Goal: Task Accomplishment & Management: Manage account settings

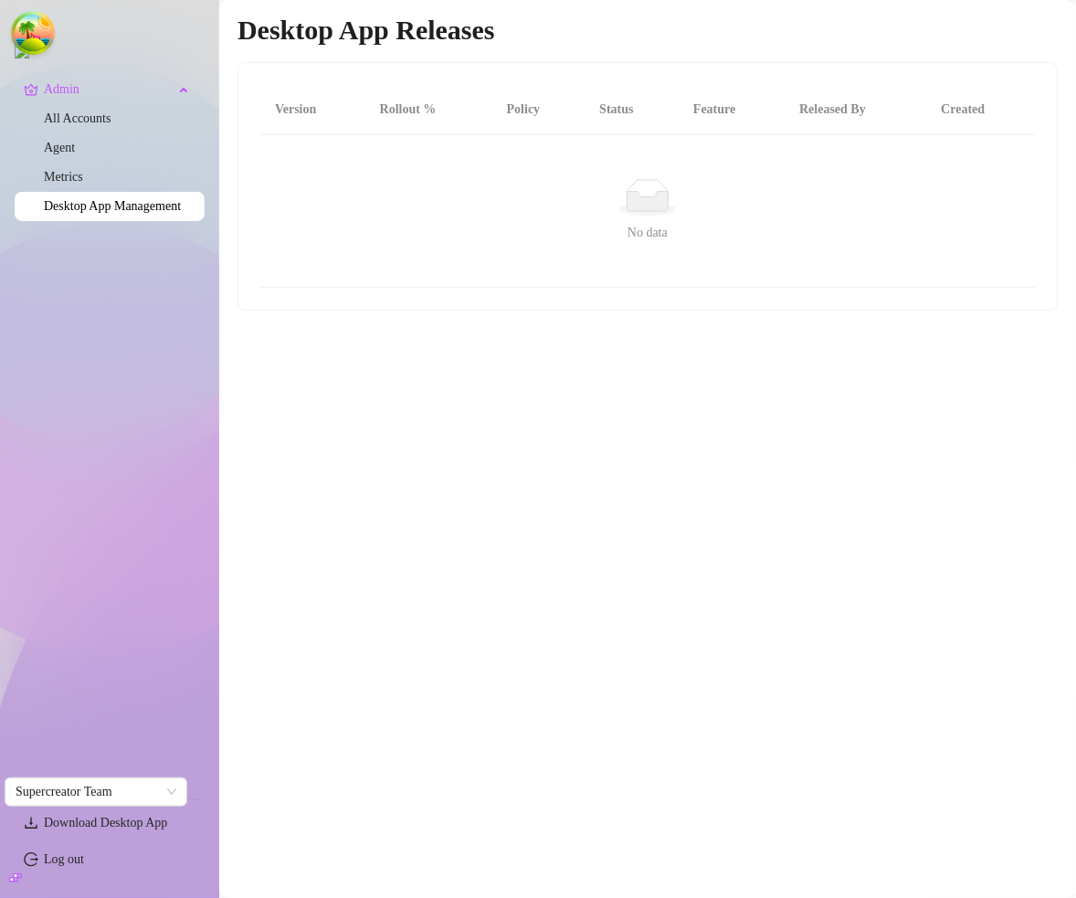
click at [811, 504] on main "Desktop App Releases Version Rollout % Policy Status Feature Released By Create…" at bounding box center [647, 449] width 857 height 898
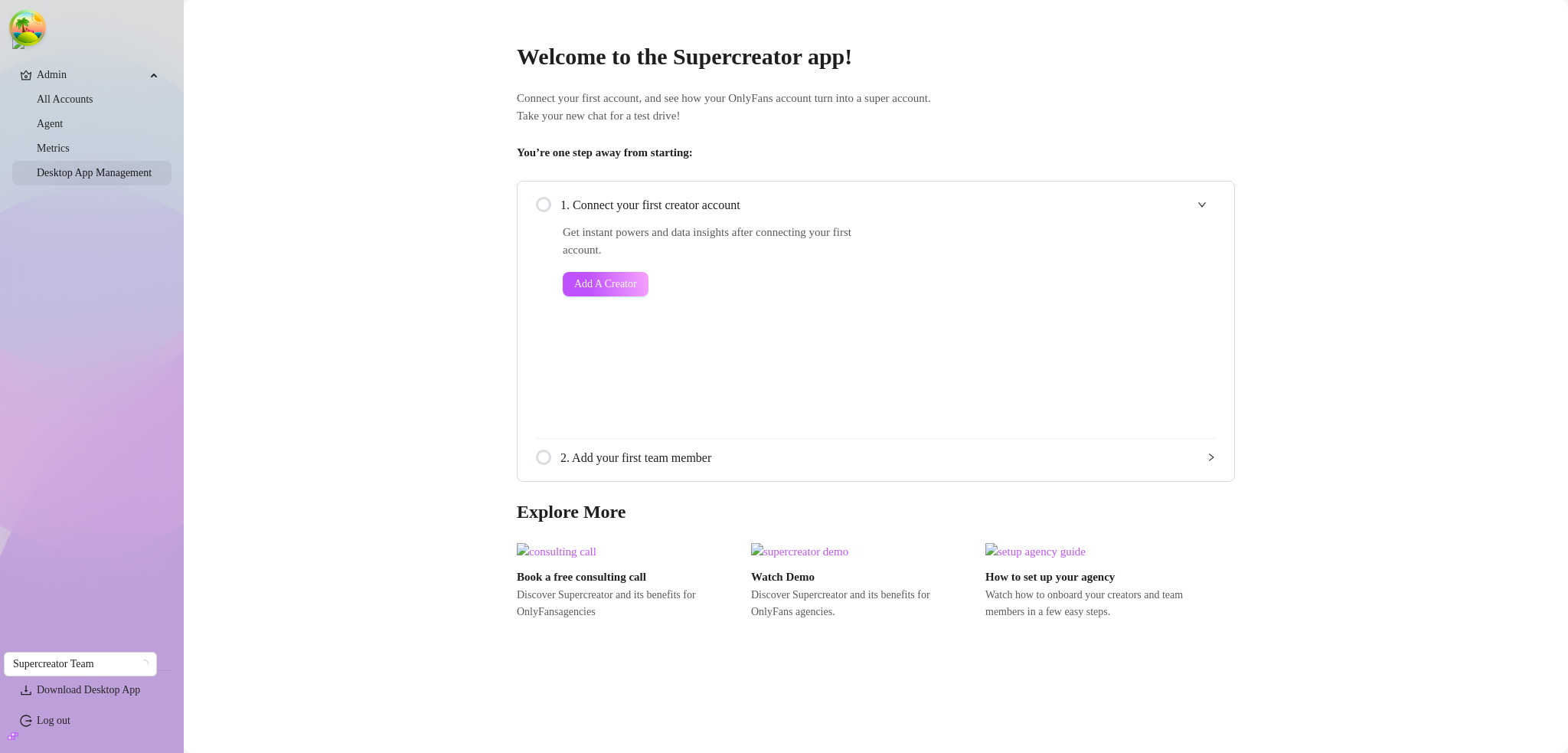
click at [106, 179] on link "Desktop App Management" at bounding box center [94, 173] width 115 height 12
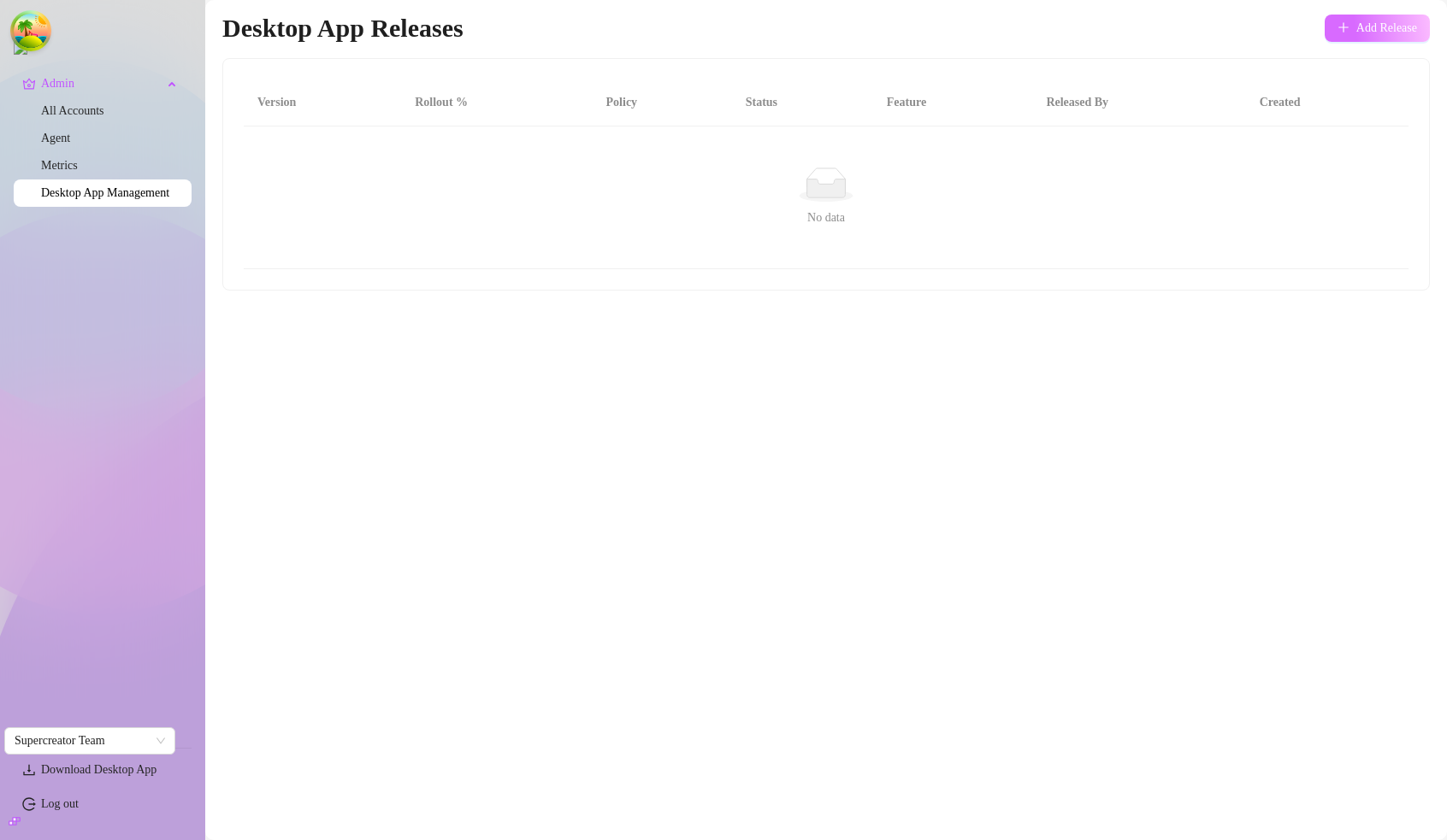
click at [1345, 31] on button "Add Release" at bounding box center [1377, 28] width 105 height 27
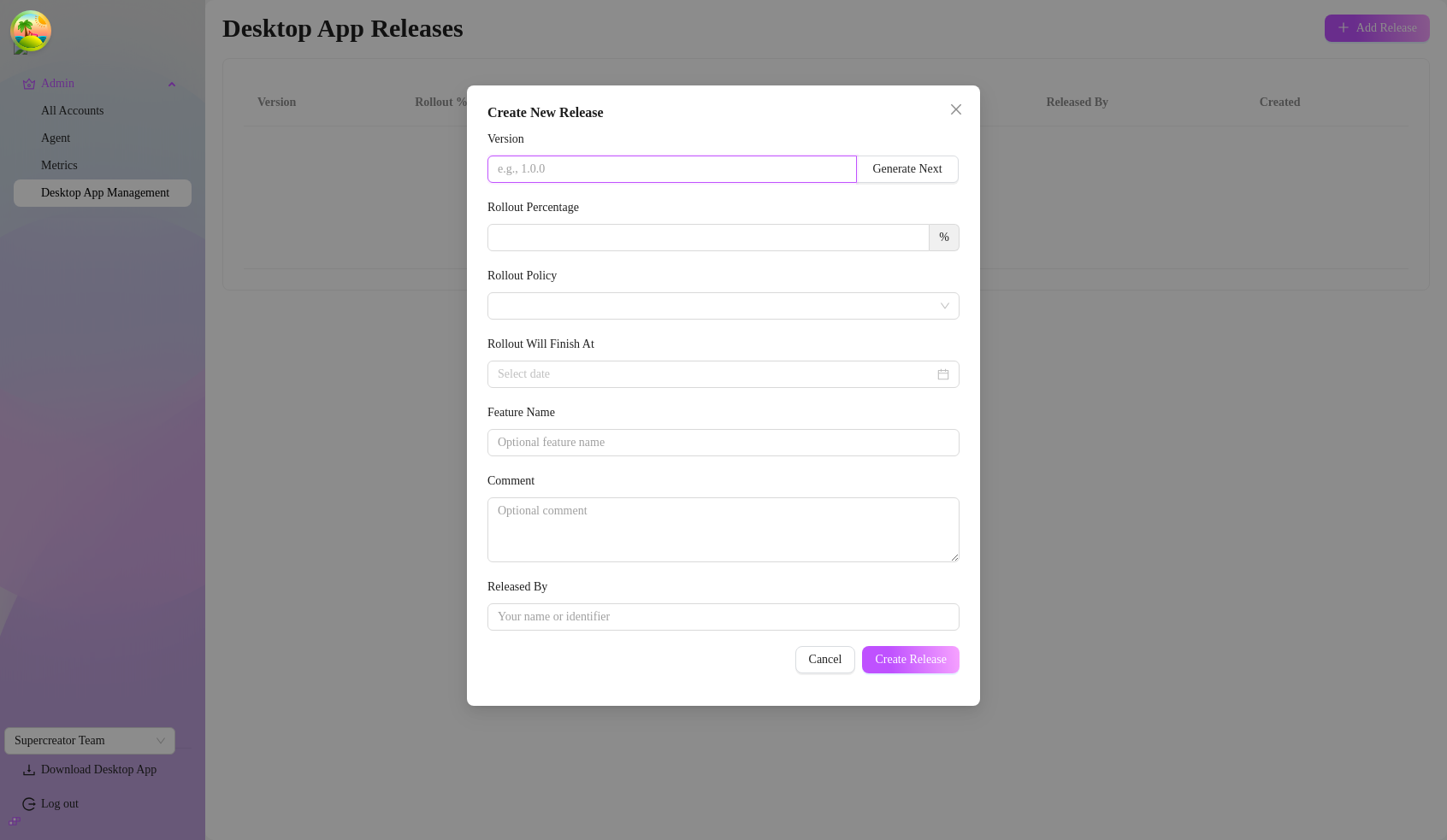
click at [598, 174] on input "text" at bounding box center [672, 168] width 370 height 27
click at [884, 164] on span "Generate Next" at bounding box center [907, 169] width 69 height 14
click at [933, 167] on span "Generate Next" at bounding box center [907, 169] width 69 height 14
click at [955, 105] on icon "close" at bounding box center [956, 109] width 14 height 14
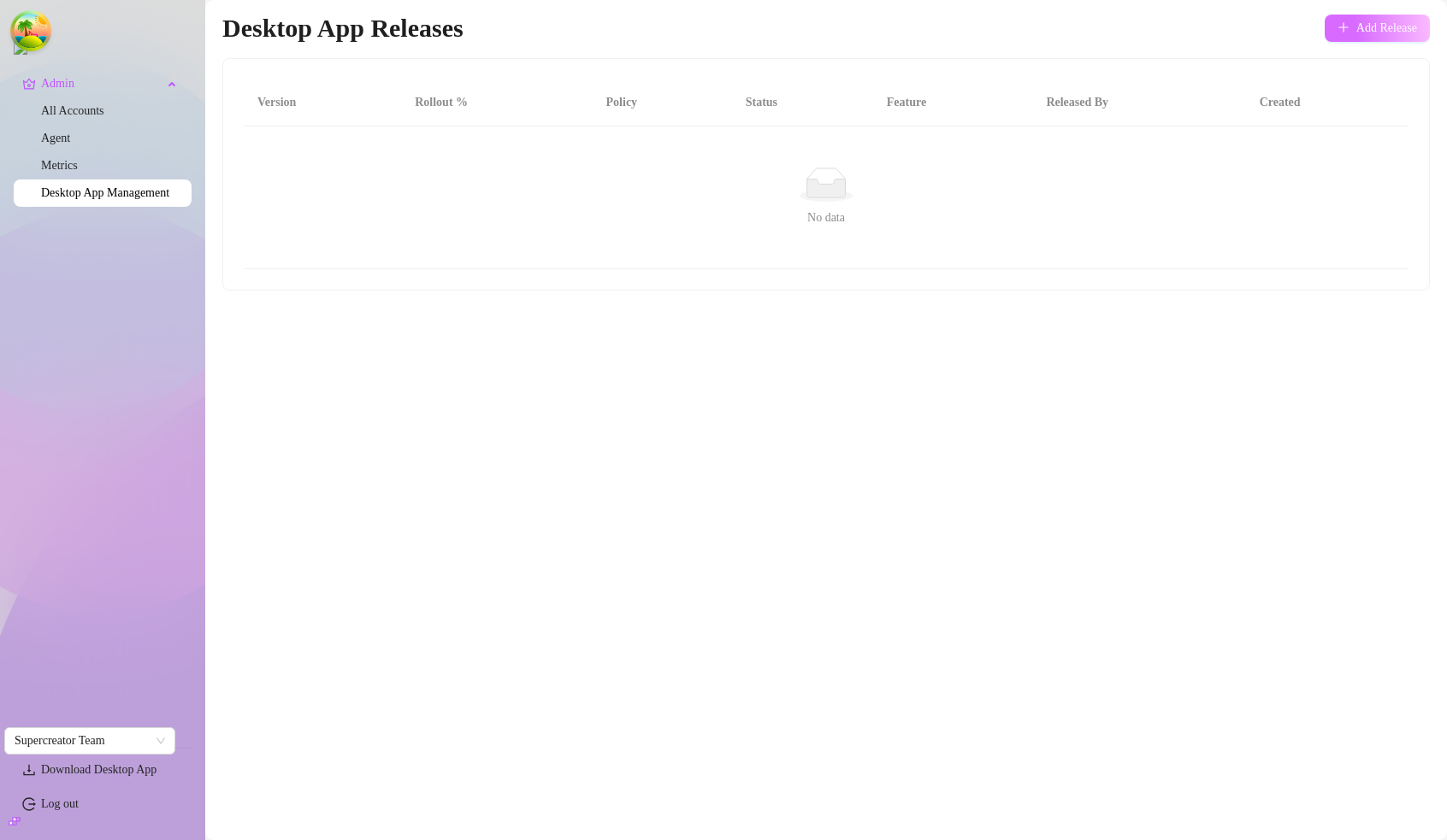
click at [1368, 36] on button "Add Release" at bounding box center [1377, 28] width 105 height 27
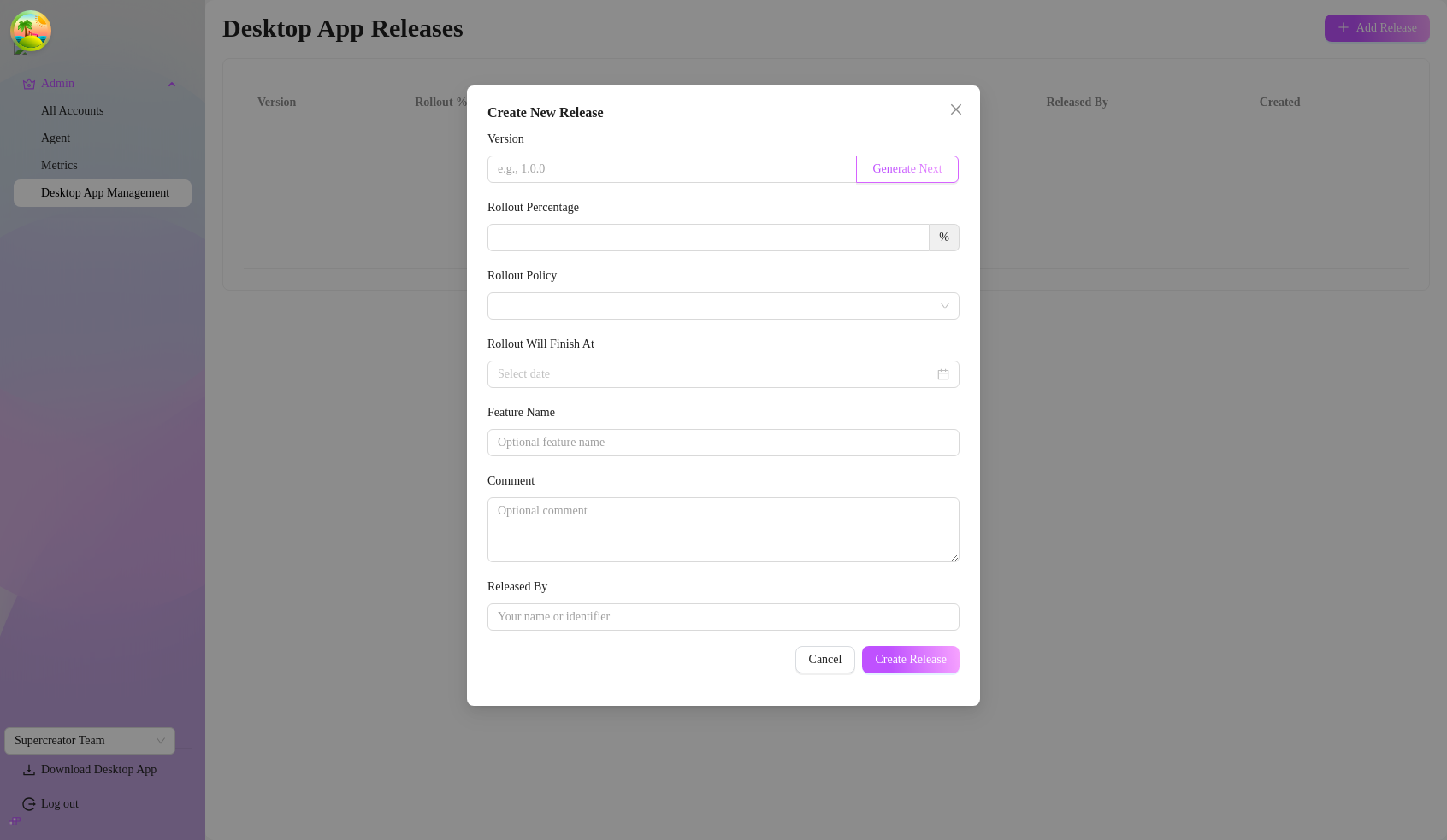
click at [906, 172] on span "Generate Next" at bounding box center [907, 169] width 69 height 14
click at [707, 171] on span "Generate Next" at bounding box center [702, 169] width 69 height 14
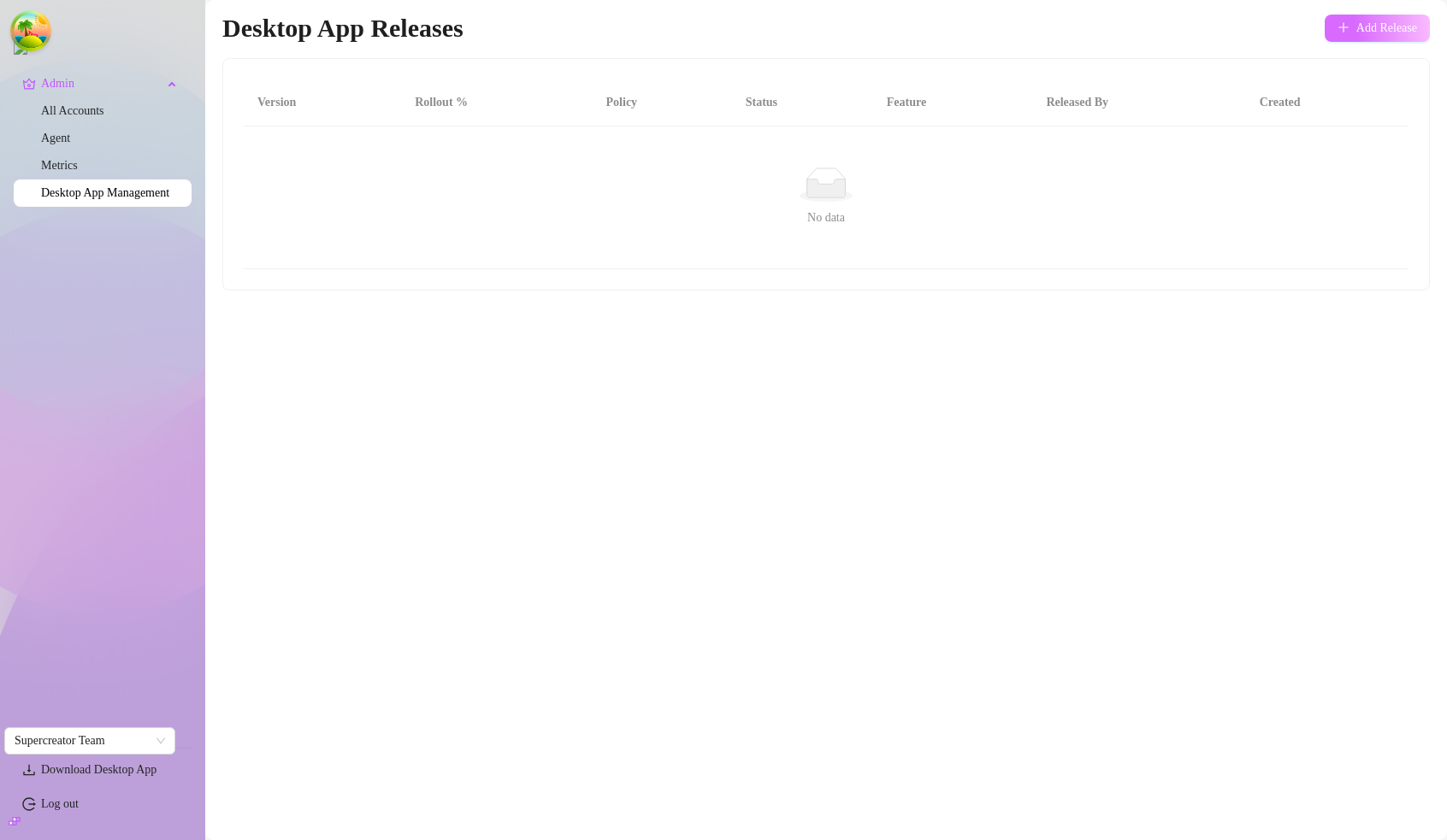
click at [1348, 33] on button "Add Release" at bounding box center [1377, 28] width 105 height 27
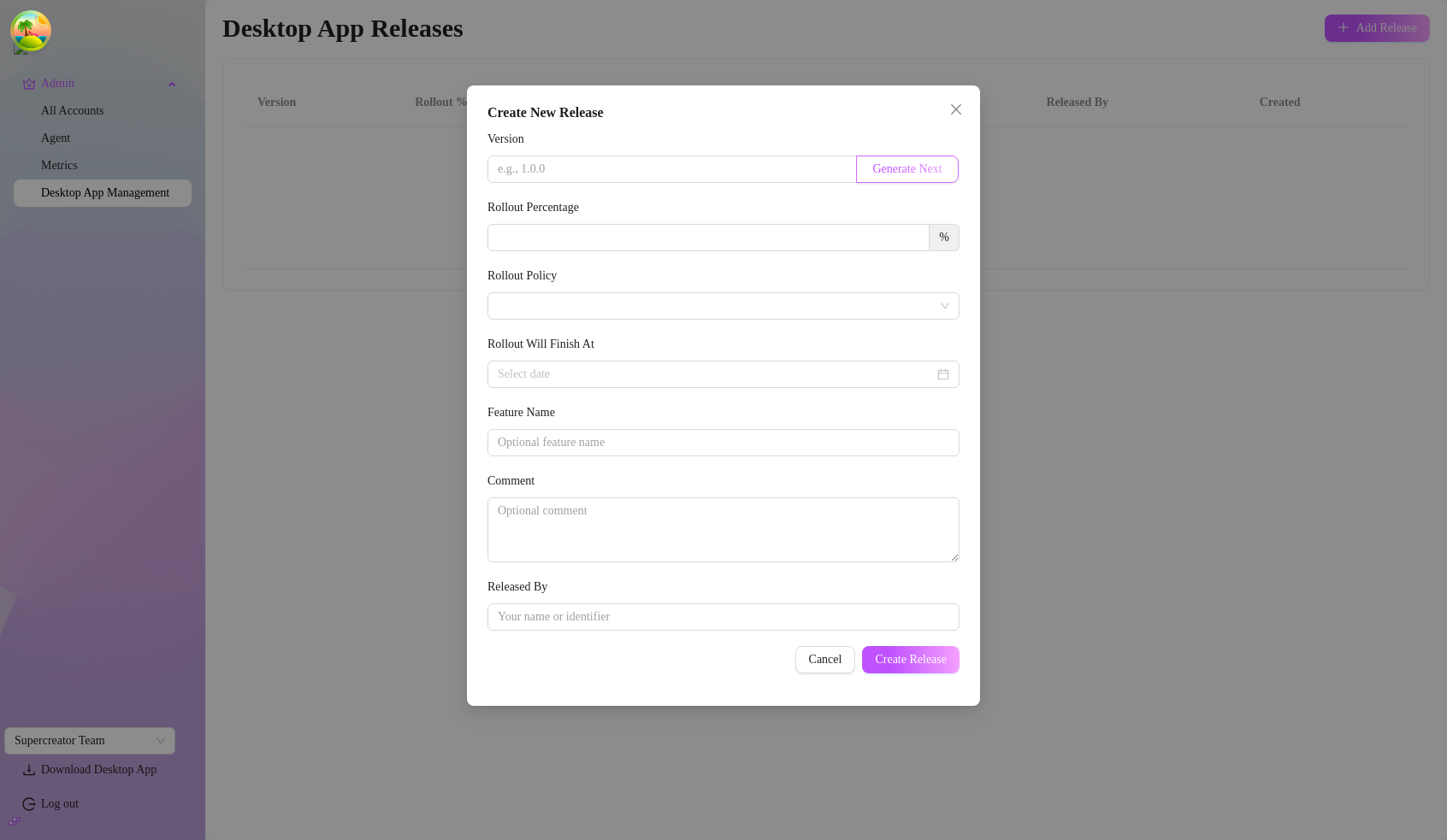
click at [914, 174] on span "Generate Next" at bounding box center [907, 169] width 69 height 14
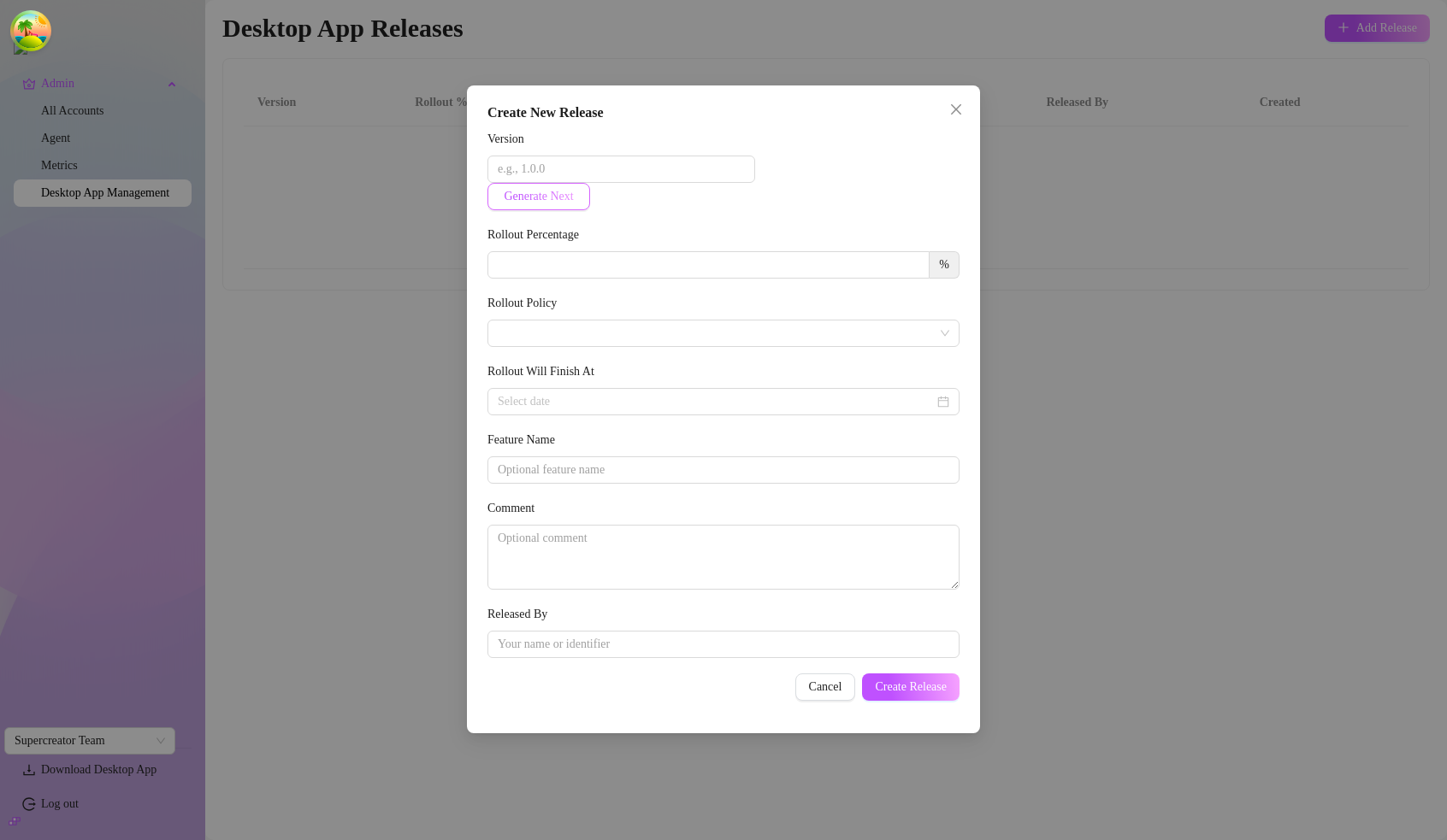
click at [578, 196] on button "Generate Next" at bounding box center [539, 196] width 103 height 27
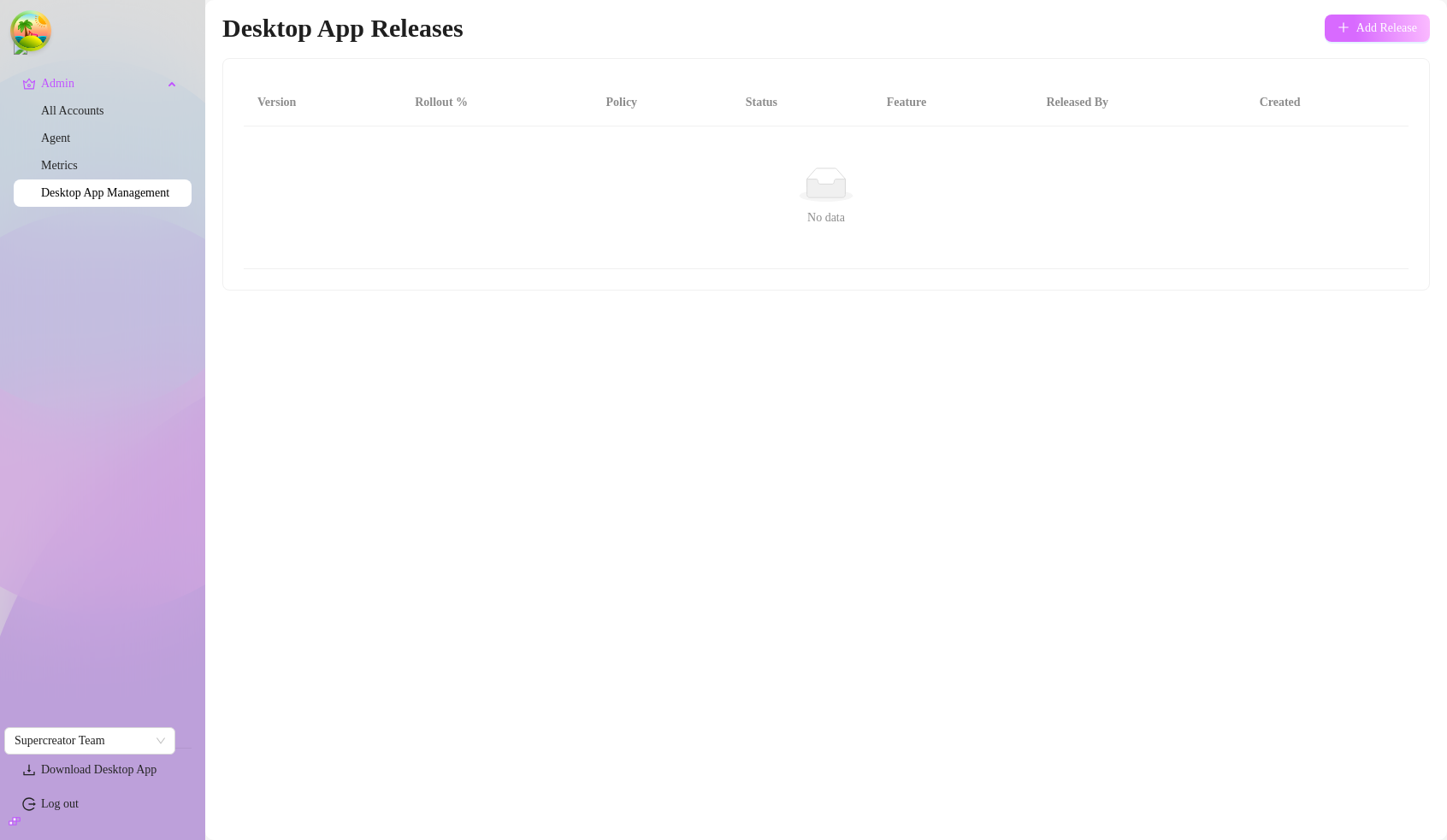
click at [1380, 22] on span "Add Release" at bounding box center [1386, 28] width 61 height 14
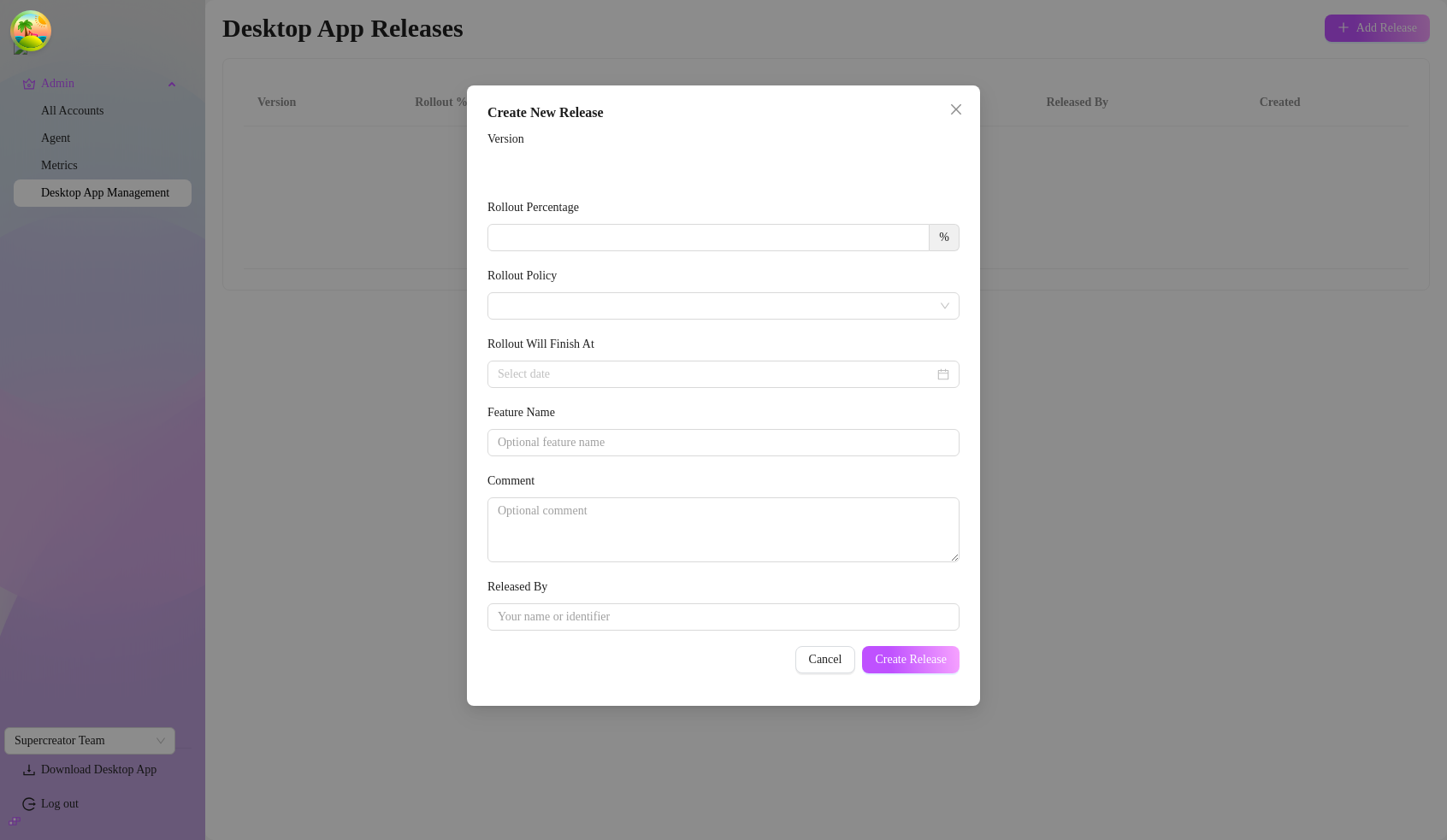
click at [511, 141] on label "Version" at bounding box center [512, 139] width 49 height 19
click at [898, 146] on span "Generate Next" at bounding box center [908, 143] width 69 height 14
type input "[DATE]"
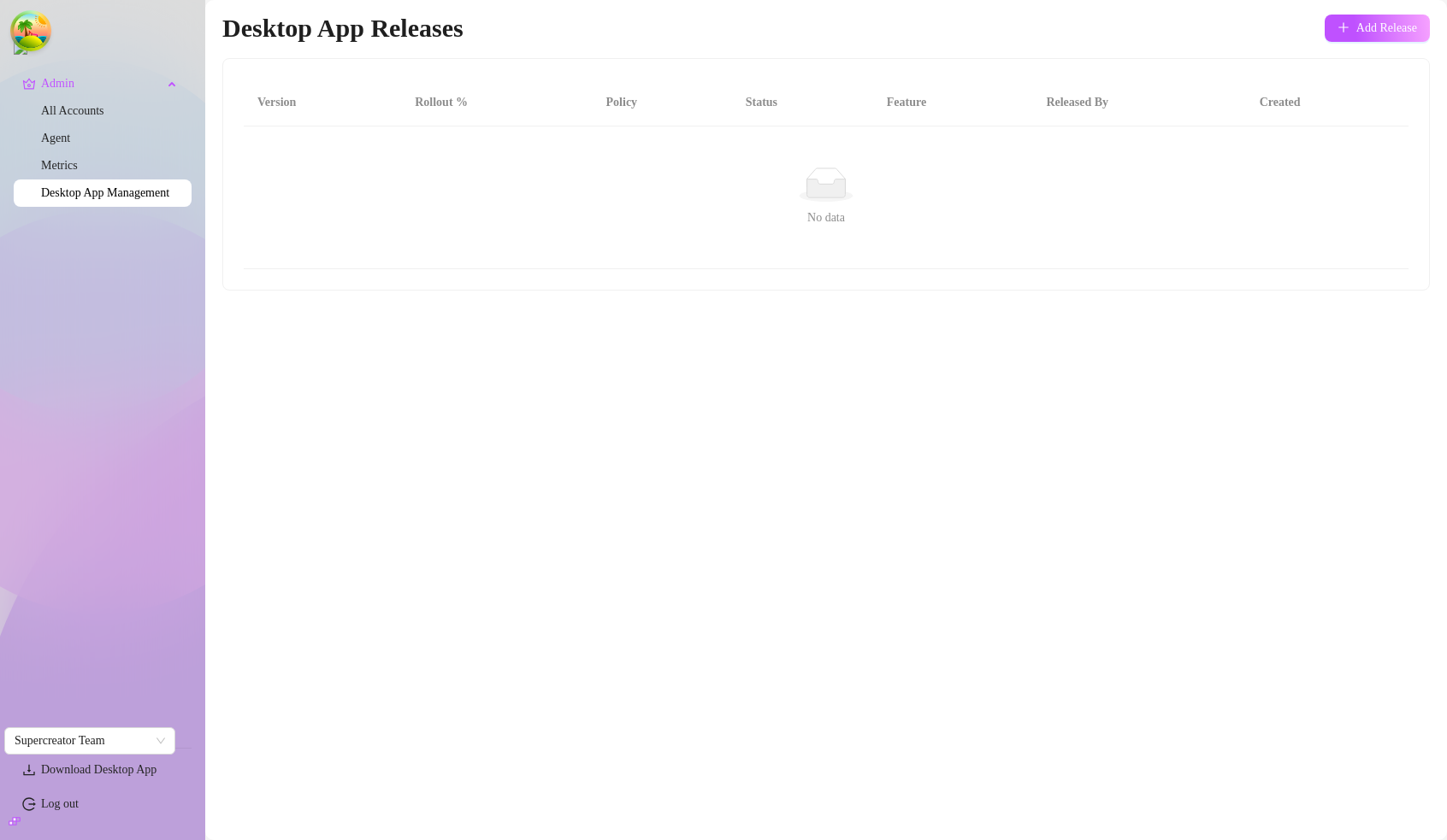
click at [1395, 42] on div "Desktop App Releases Add Release" at bounding box center [826, 28] width 1207 height 33
click at [1394, 31] on span "Add Release" at bounding box center [1386, 28] width 61 height 14
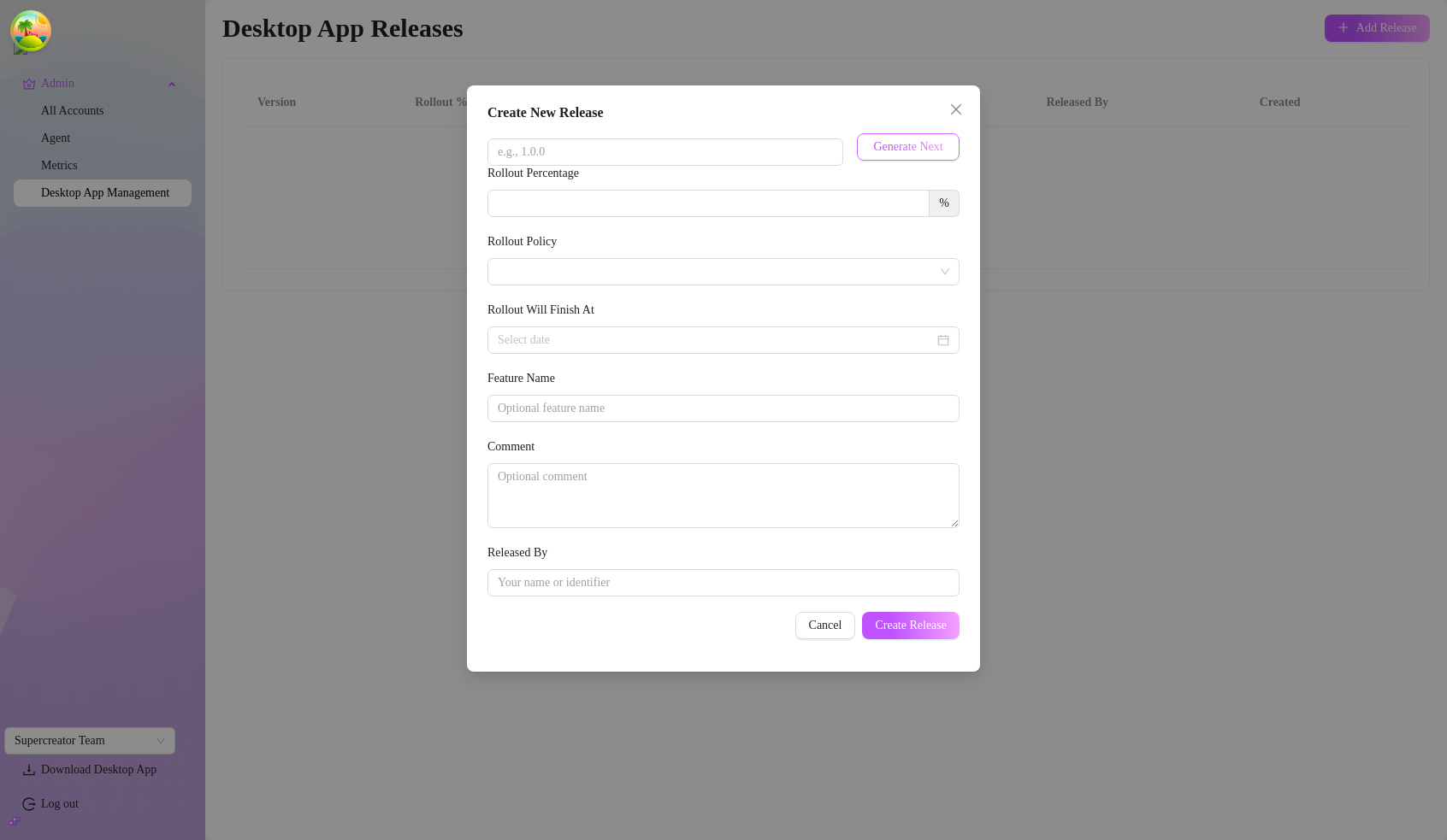
click at [917, 147] on span "Generate Next" at bounding box center [908, 147] width 69 height 14
type input "[DATE]"
click at [681, 211] on input "Rollout Percentage" at bounding box center [709, 203] width 441 height 25
drag, startPoint x: 599, startPoint y: 171, endPoint x: 460, endPoint y: 165, distance: 139.1
click at [460, 165] on div "Create New Release Version 1.26.33 Generate Next Rollout Percentage % Rollout P…" at bounding box center [724, 420] width 1447 height 840
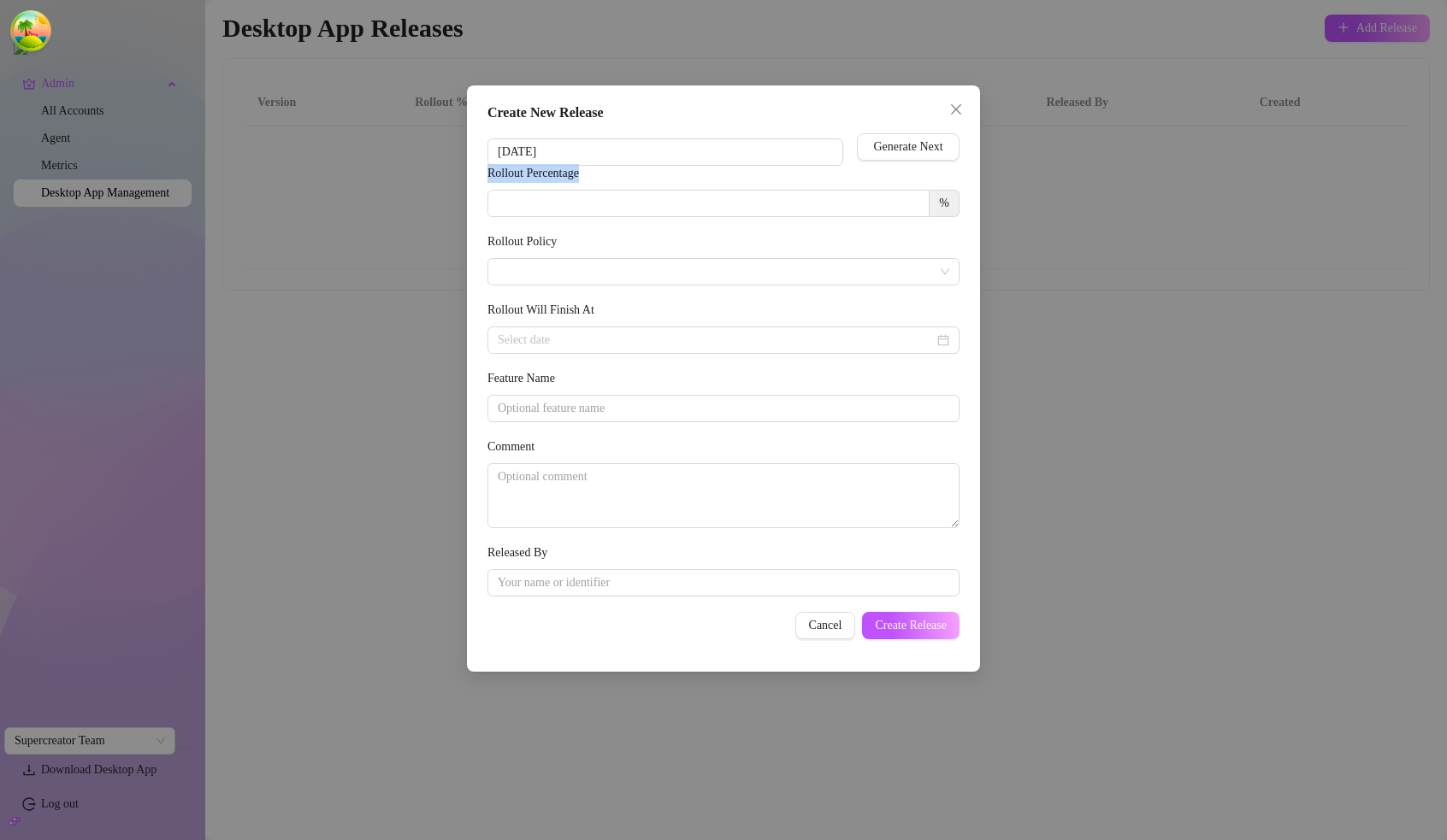
copy label "Rollout Percentage"
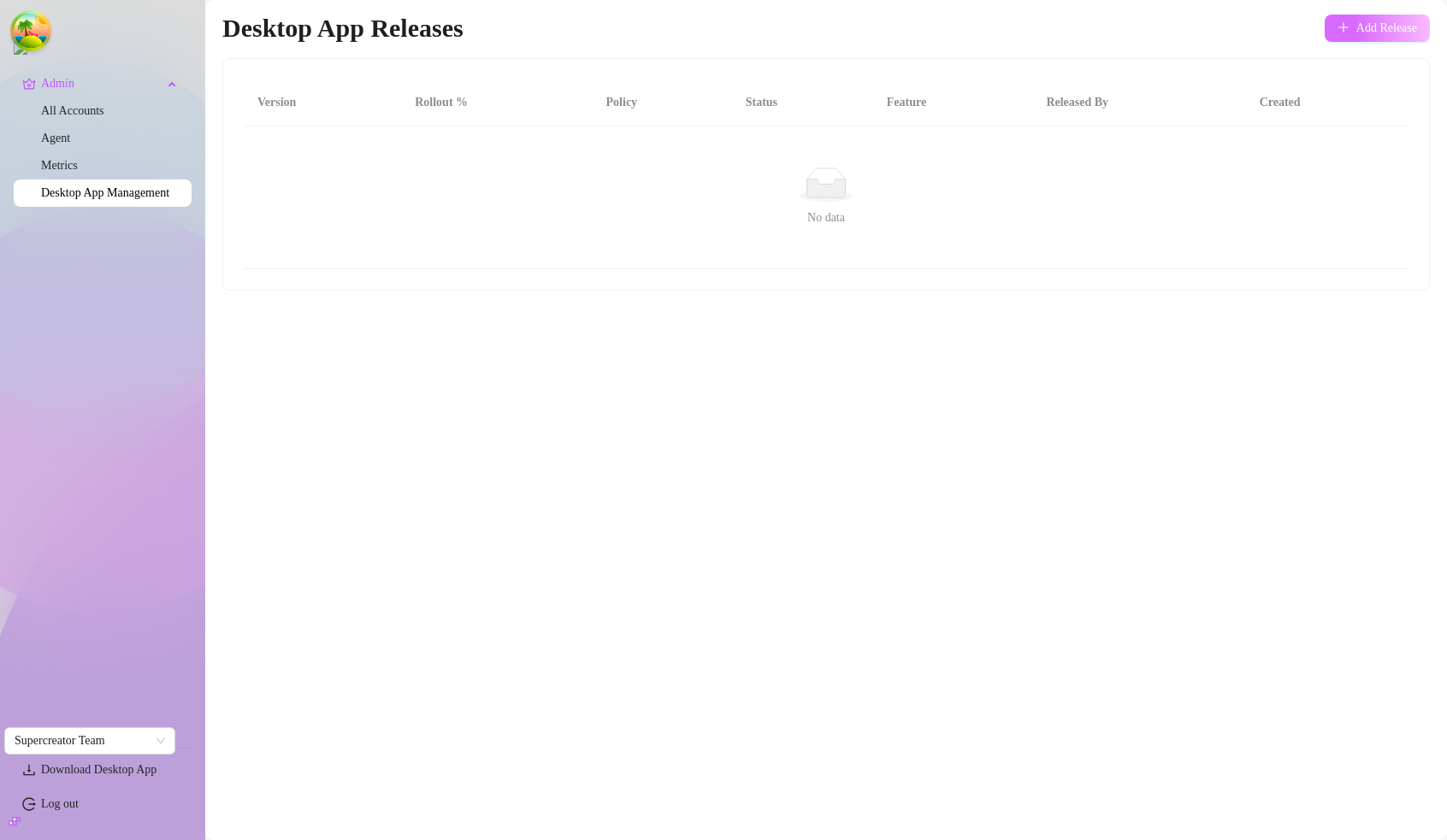
click at [1367, 25] on span "Add Release" at bounding box center [1386, 28] width 61 height 14
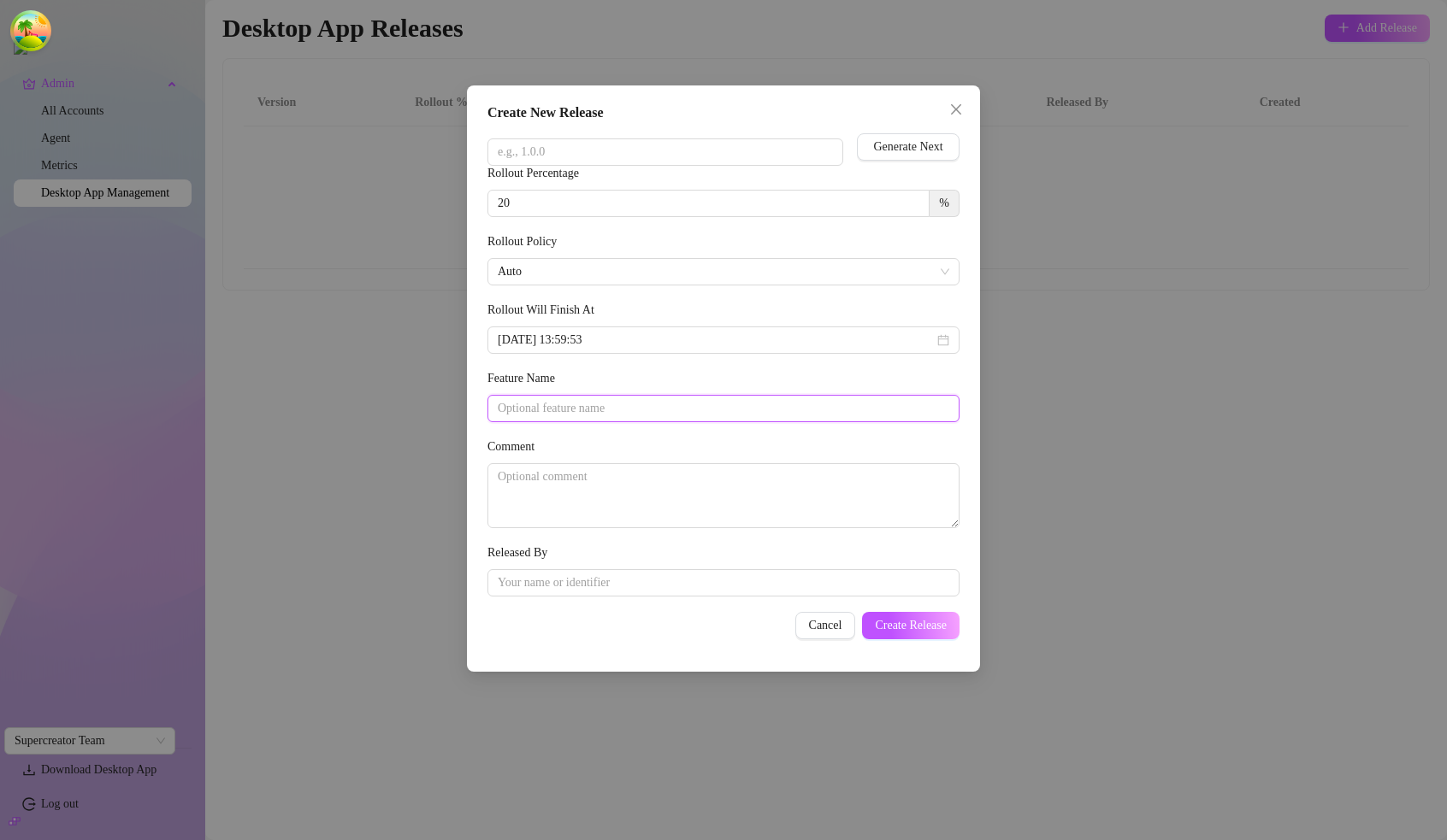
click at [651, 409] on input "Feature Name" at bounding box center [724, 408] width 472 height 27
click at [661, 522] on textarea "Comment" at bounding box center [724, 495] width 472 height 65
click at [650, 600] on form "Version Generate Next Rollout Percentage 20 % Rollout Policy Auto Rollout Will …" at bounding box center [724, 384] width 472 height 510
click at [652, 580] on input "Released By" at bounding box center [724, 583] width 472 height 27
drag, startPoint x: 555, startPoint y: 548, endPoint x: 472, endPoint y: 548, distance: 83.0
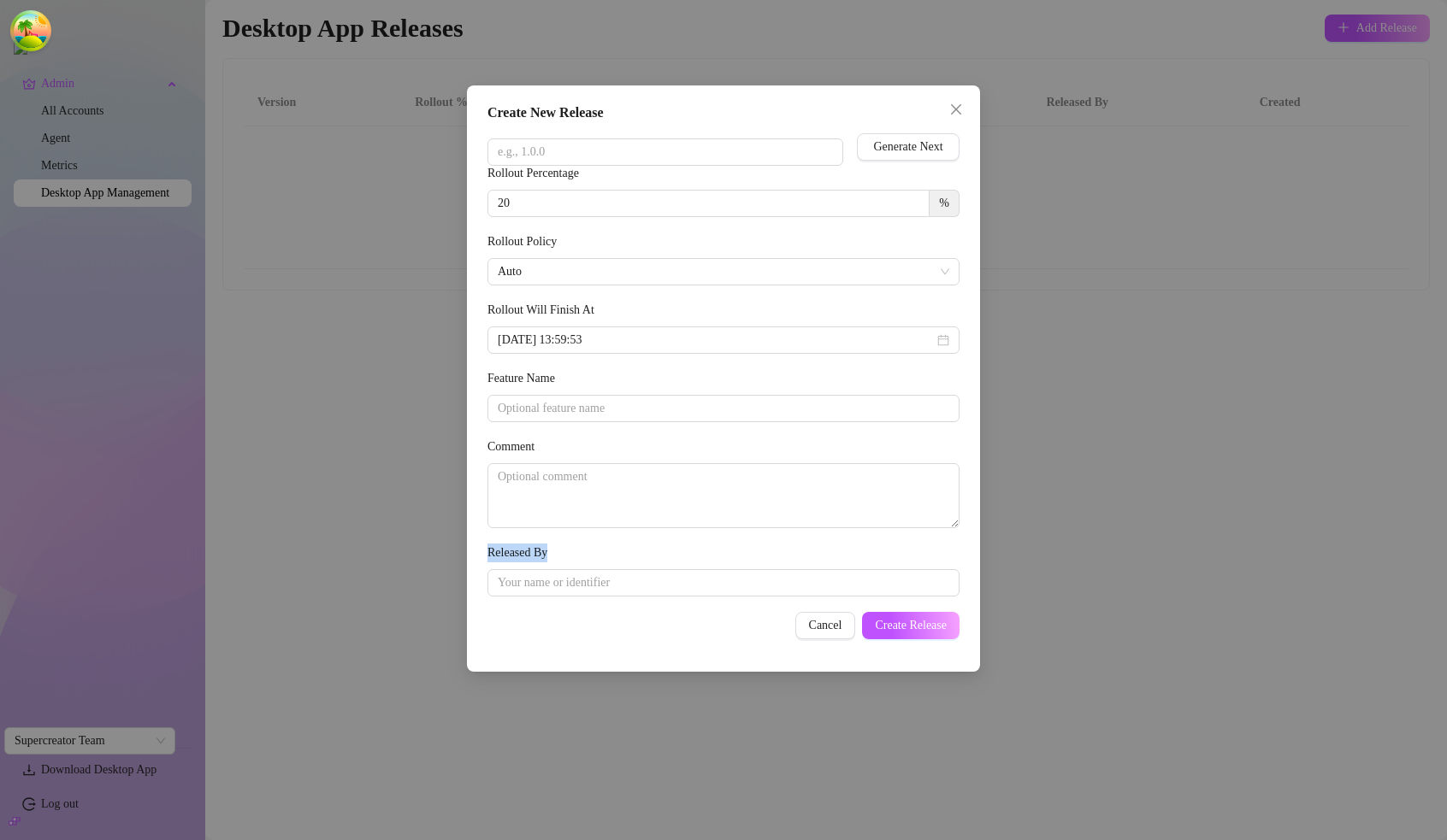
click at [472, 548] on div "Create New Release Version Generate Next Rollout Percentage 20 % Rollout Policy…" at bounding box center [724, 378] width 513 height 587
copy label "Released By"
click at [581, 584] on input "Released By" at bounding box center [724, 583] width 472 height 27
click at [630, 585] on input "Released By" at bounding box center [724, 583] width 472 height 27
click at [625, 145] on input "Version" at bounding box center [665, 152] width 356 height 27
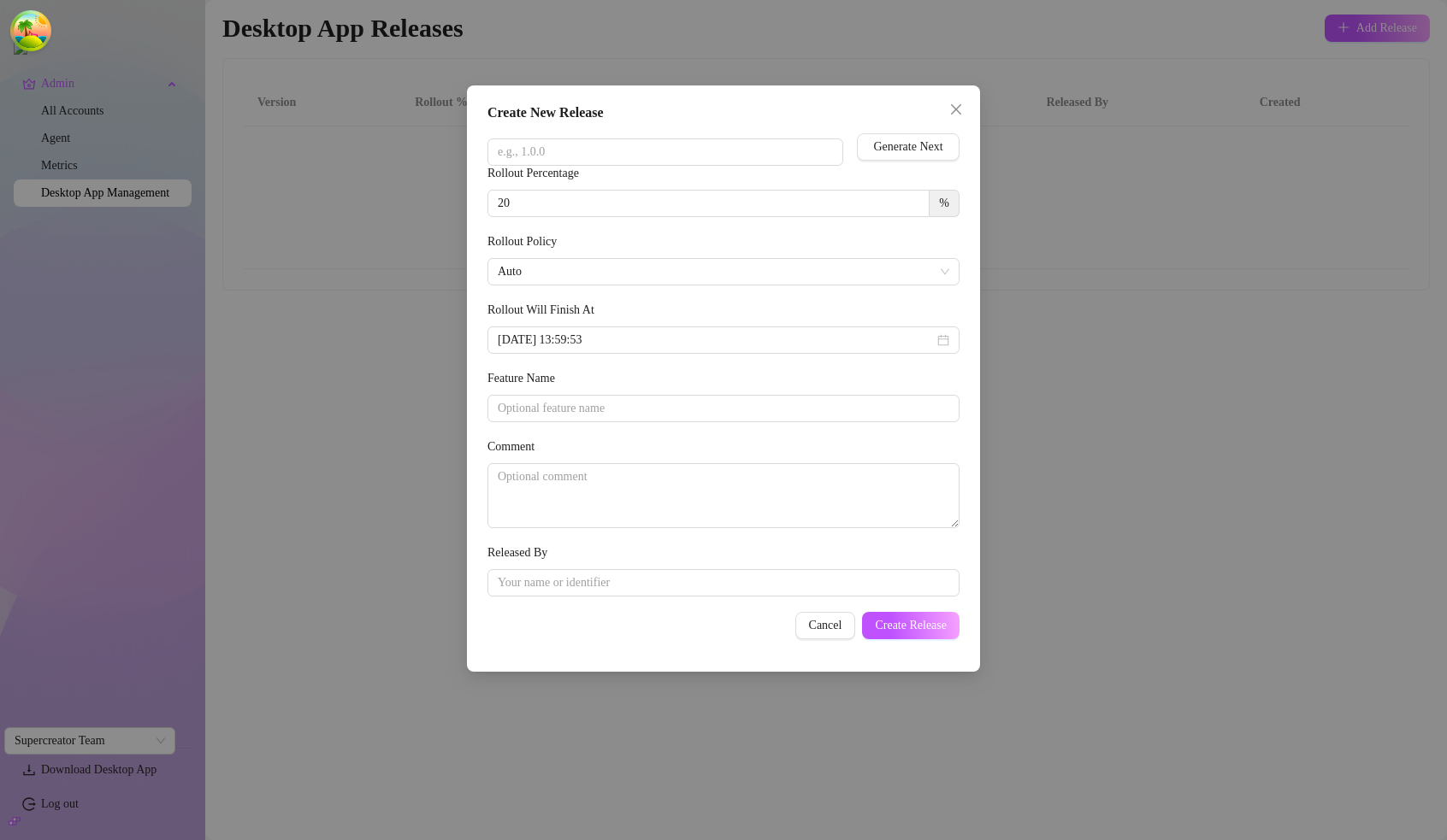
click at [592, 113] on div "Create New Release" at bounding box center [724, 113] width 472 height 21
click at [647, 115] on div "Create New Release" at bounding box center [724, 113] width 472 height 21
click at [940, 141] on span "Generate Next" at bounding box center [908, 147] width 69 height 14
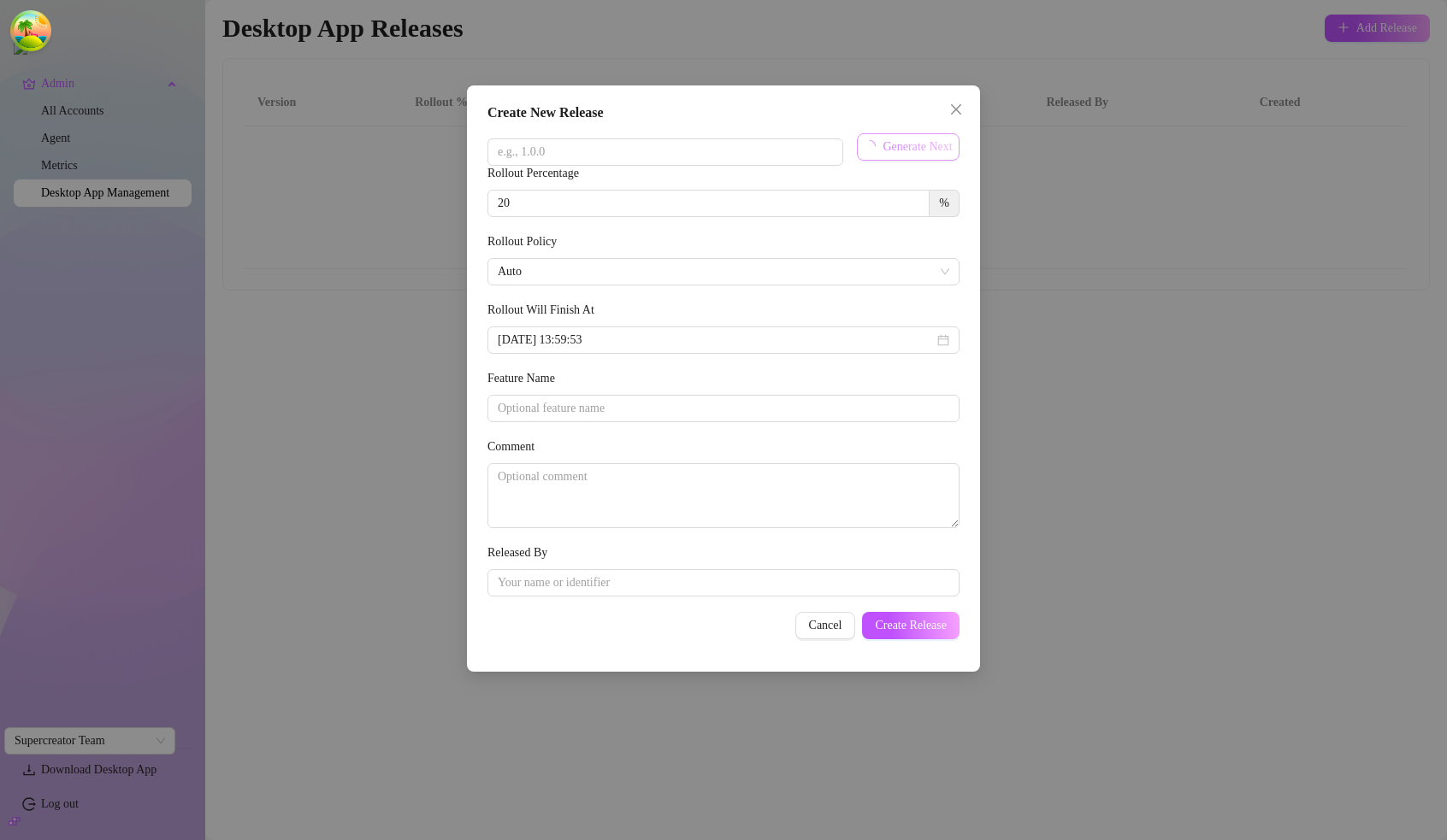
type input "[DATE]"
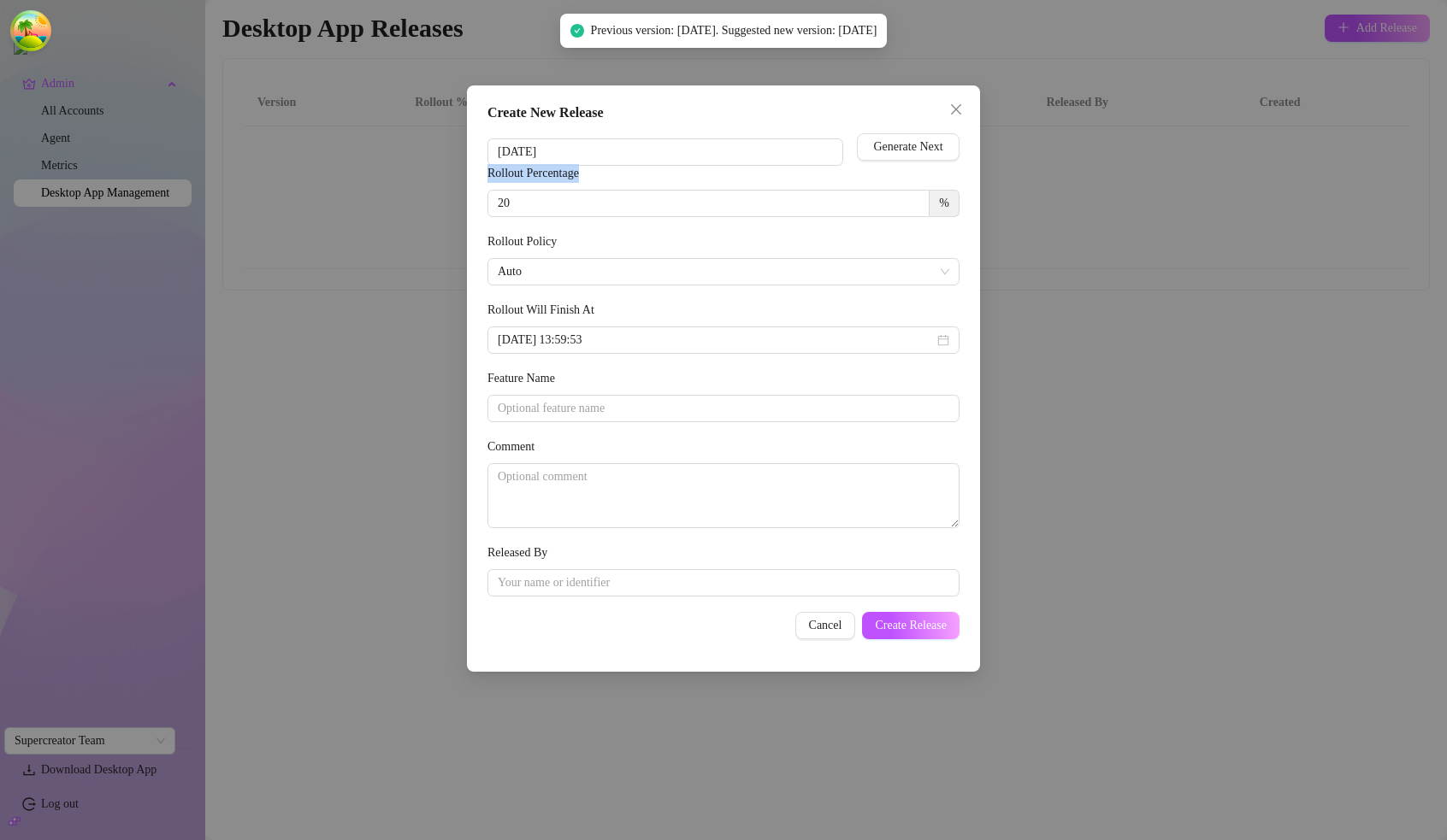
drag, startPoint x: 606, startPoint y: 174, endPoint x: 480, endPoint y: 174, distance: 126.0
click at [480, 174] on div "Create New Release Version 1.26.33 Generate Next Rollout Percentage 20 % Rollou…" at bounding box center [724, 378] width 513 height 587
copy label "Rollout Percentage"
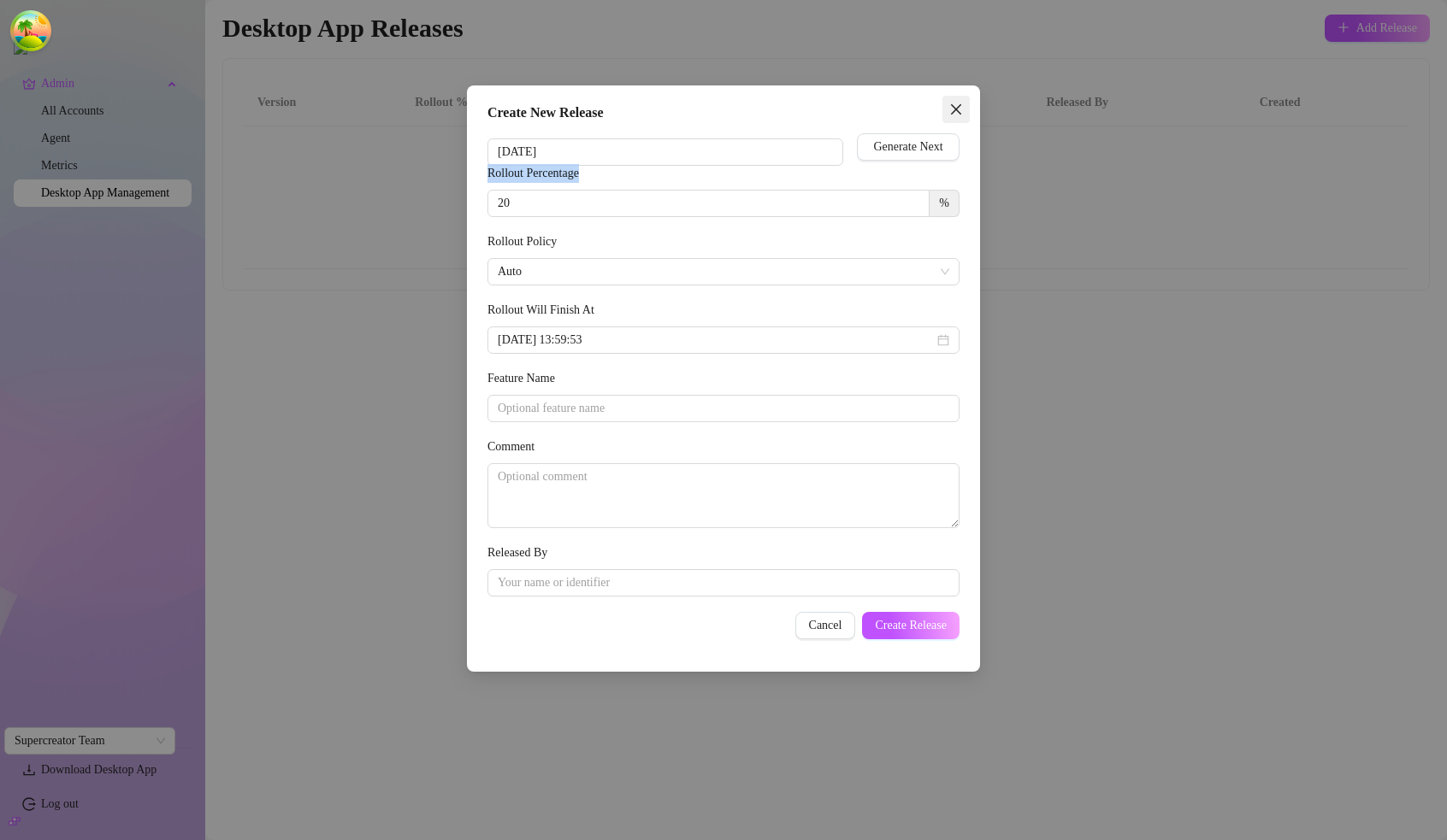
click at [957, 105] on icon "close" at bounding box center [956, 109] width 14 height 14
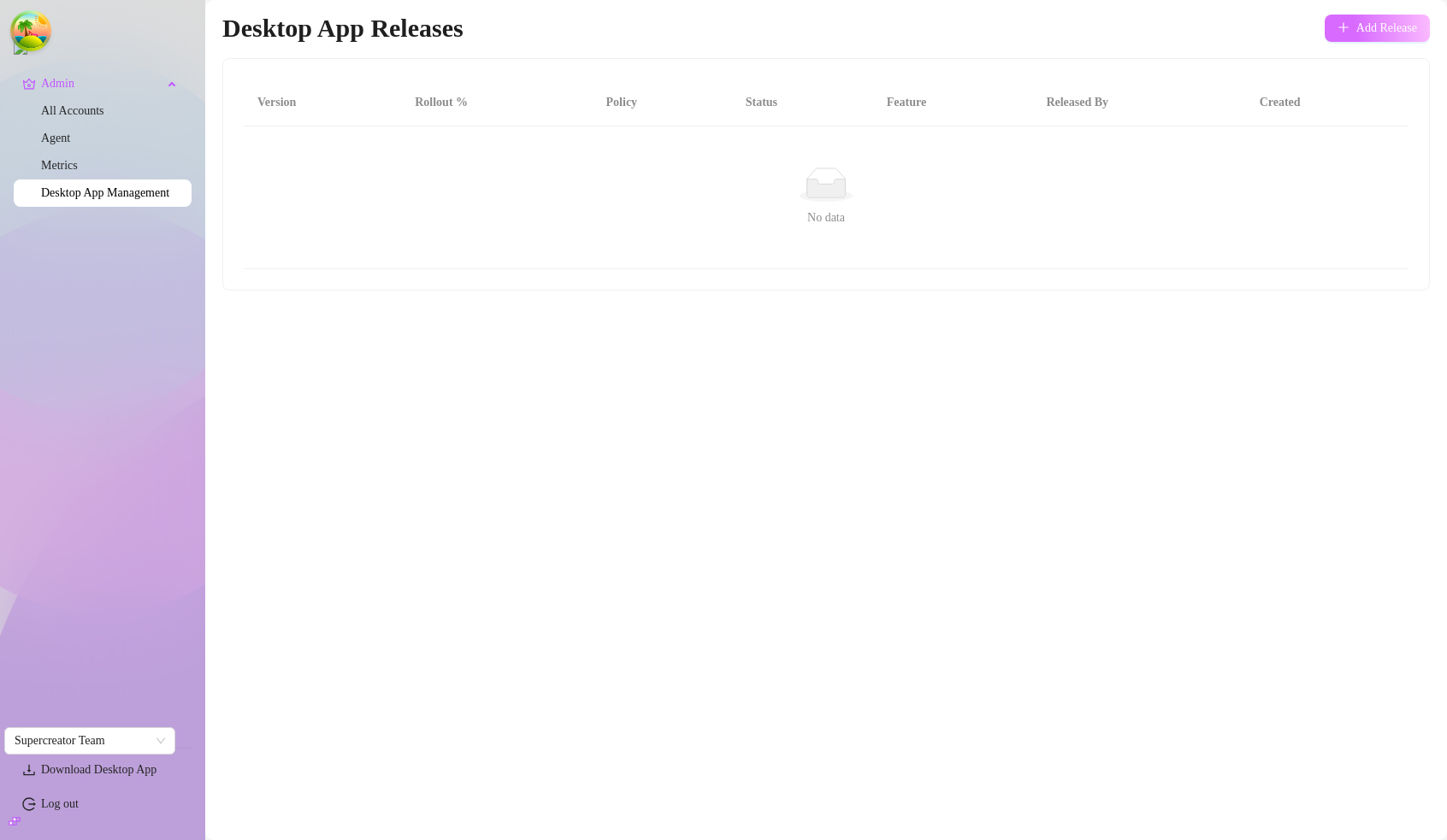
click at [1369, 36] on button "Add Release" at bounding box center [1377, 28] width 105 height 27
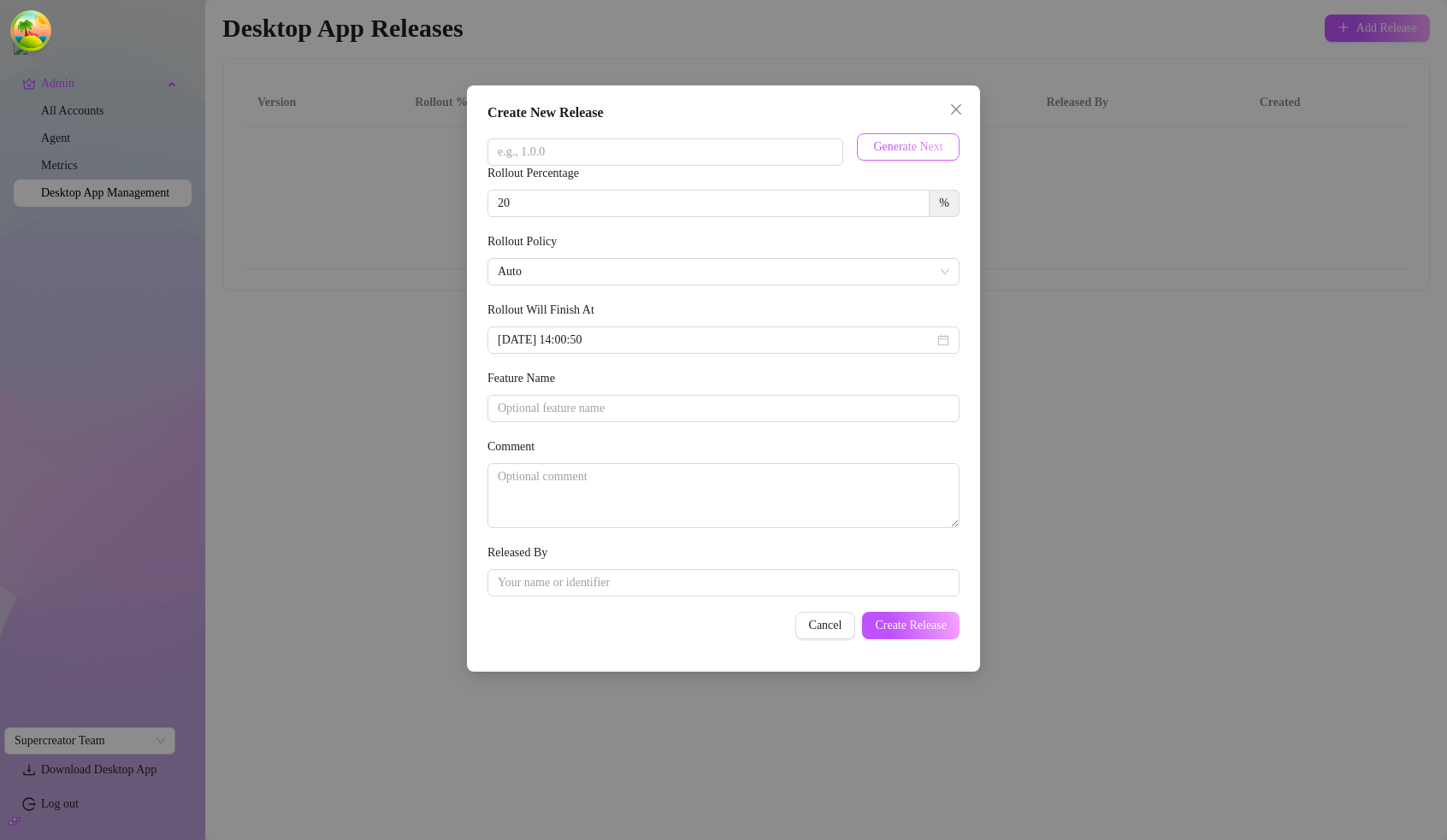
click at [908, 152] on span "Generate Next" at bounding box center [908, 147] width 69 height 14
type input "[DATE]"
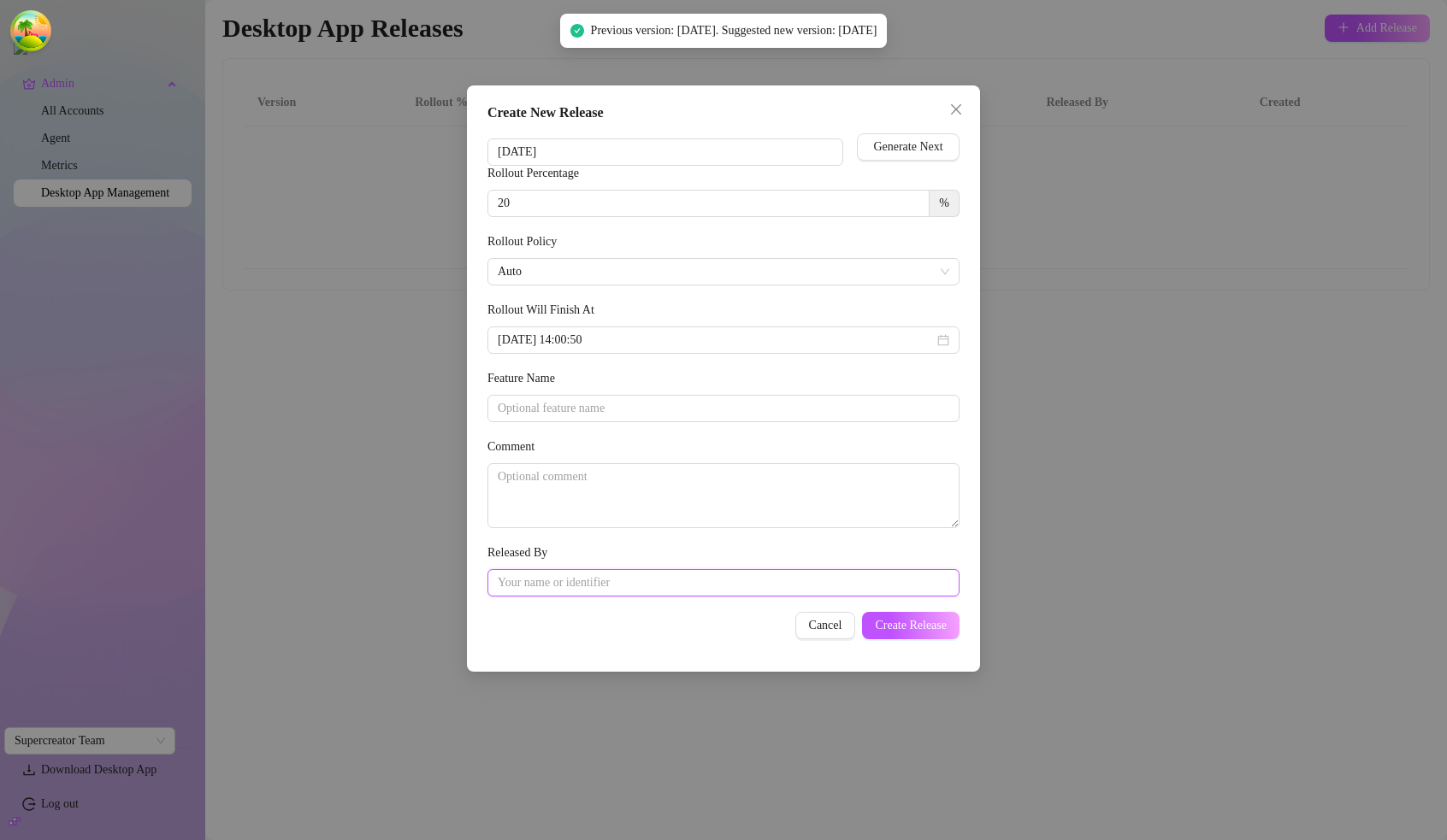
click at [603, 583] on input "Released By" at bounding box center [724, 583] width 472 height 27
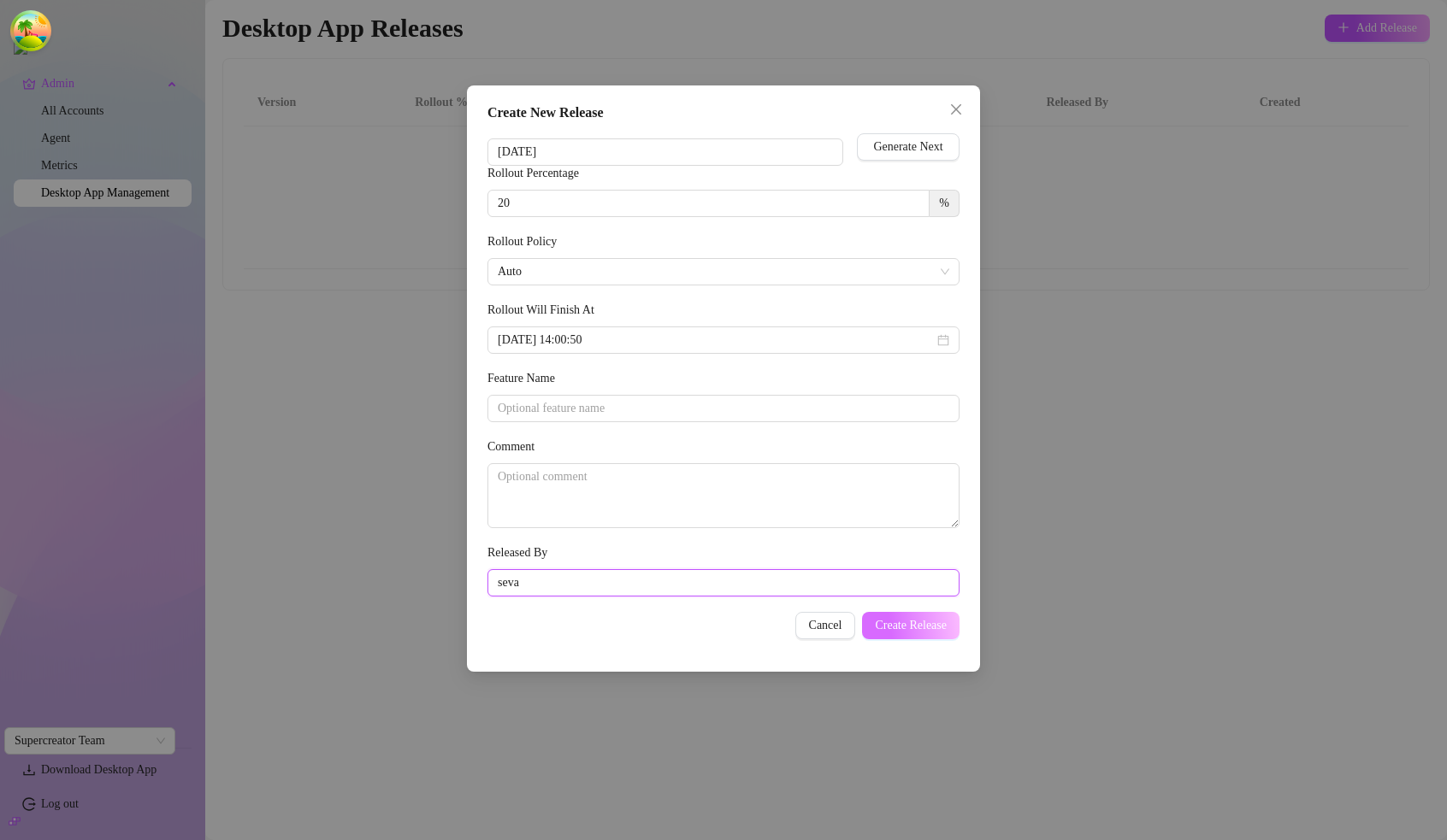
type input "seva"
click at [917, 634] on button "Create Release" at bounding box center [911, 625] width 97 height 27
click at [907, 616] on button "Create Release" at bounding box center [911, 625] width 97 height 27
click at [907, 625] on span "Create Release" at bounding box center [911, 626] width 72 height 14
click at [928, 626] on span "Create Release" at bounding box center [911, 626] width 72 height 14
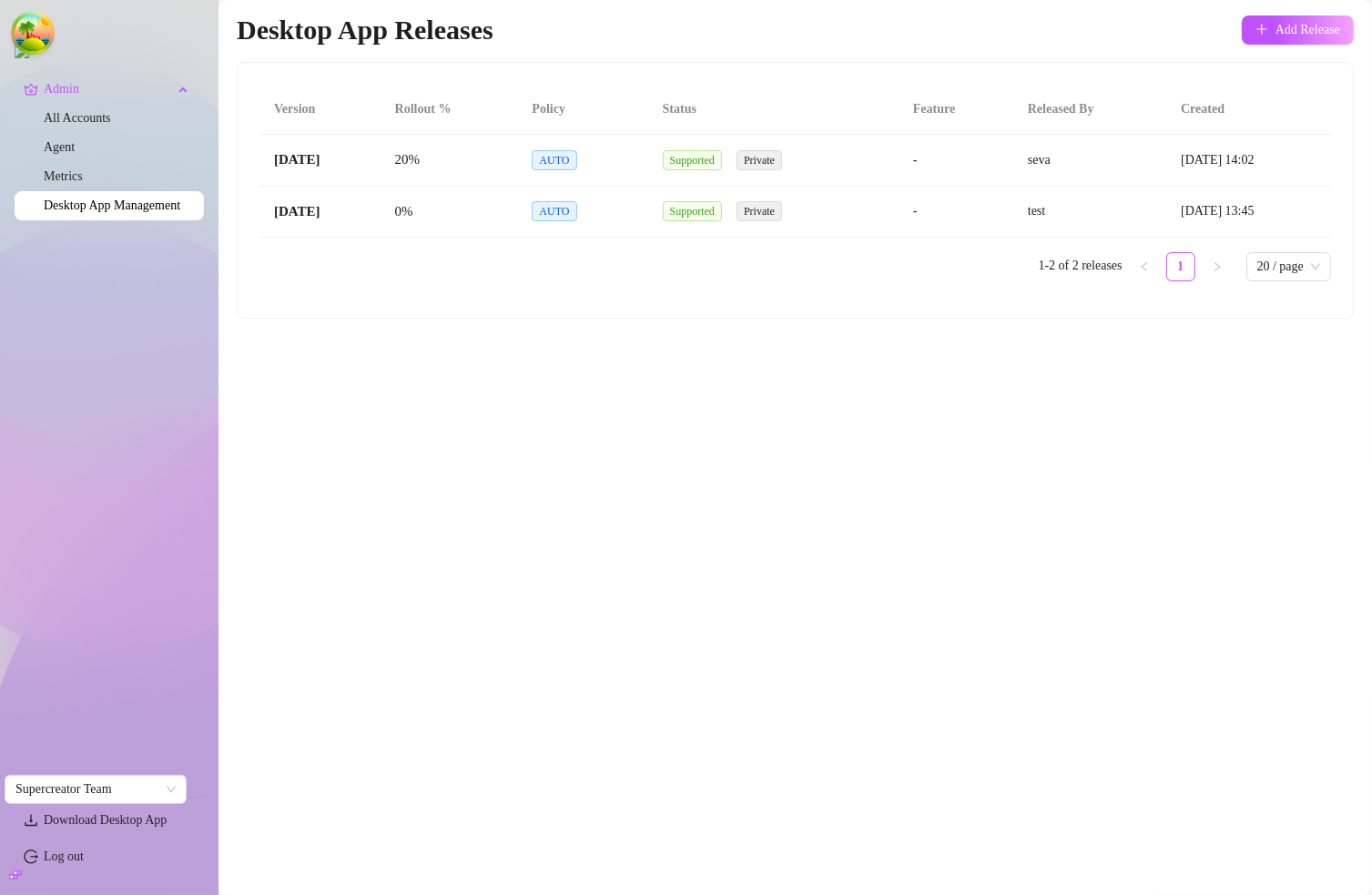
click at [422, 106] on th "Rollout %" at bounding box center [449, 110] width 137 height 50
click at [422, 105] on th "Rollout %" at bounding box center [449, 110] width 137 height 50
copy th "Rollout"
click at [831, 311] on div "Version Rollout % Policy Status Feature Released By Created 1.26.33 20 % AUTO S…" at bounding box center [795, 190] width 1115 height 255
drag, startPoint x: 393, startPoint y: 442, endPoint x: 328, endPoint y: 118, distance: 330.5
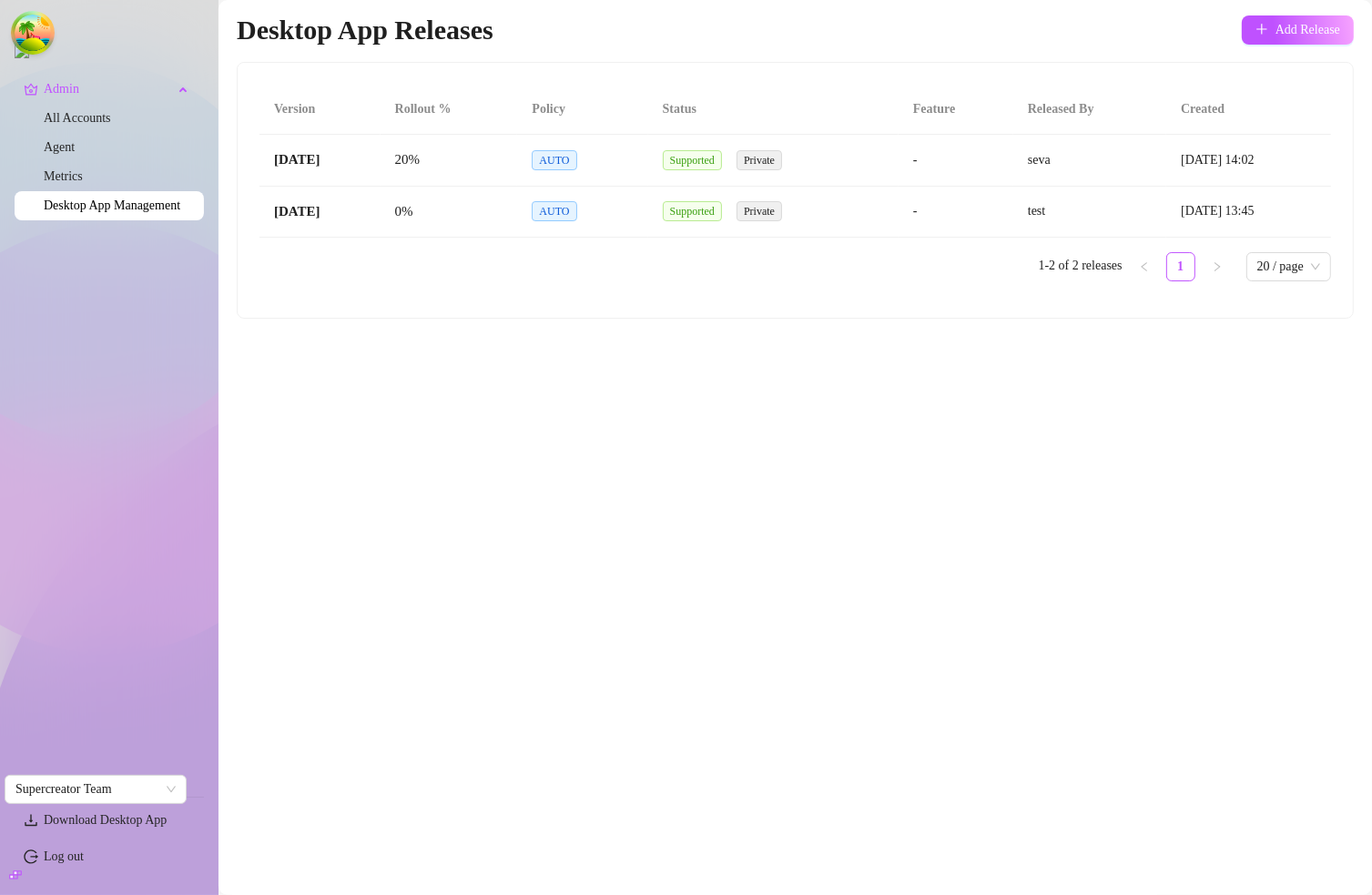
click at [394, 440] on main "Desktop App Releases Add Release Version Rollout % Policy Status Feature Releas…" at bounding box center [795, 448] width 1154 height 895
click at [724, 354] on main "Desktop App Releases Add Release Version Rollout % Policy Status Feature Releas…" at bounding box center [795, 448] width 1154 height 895
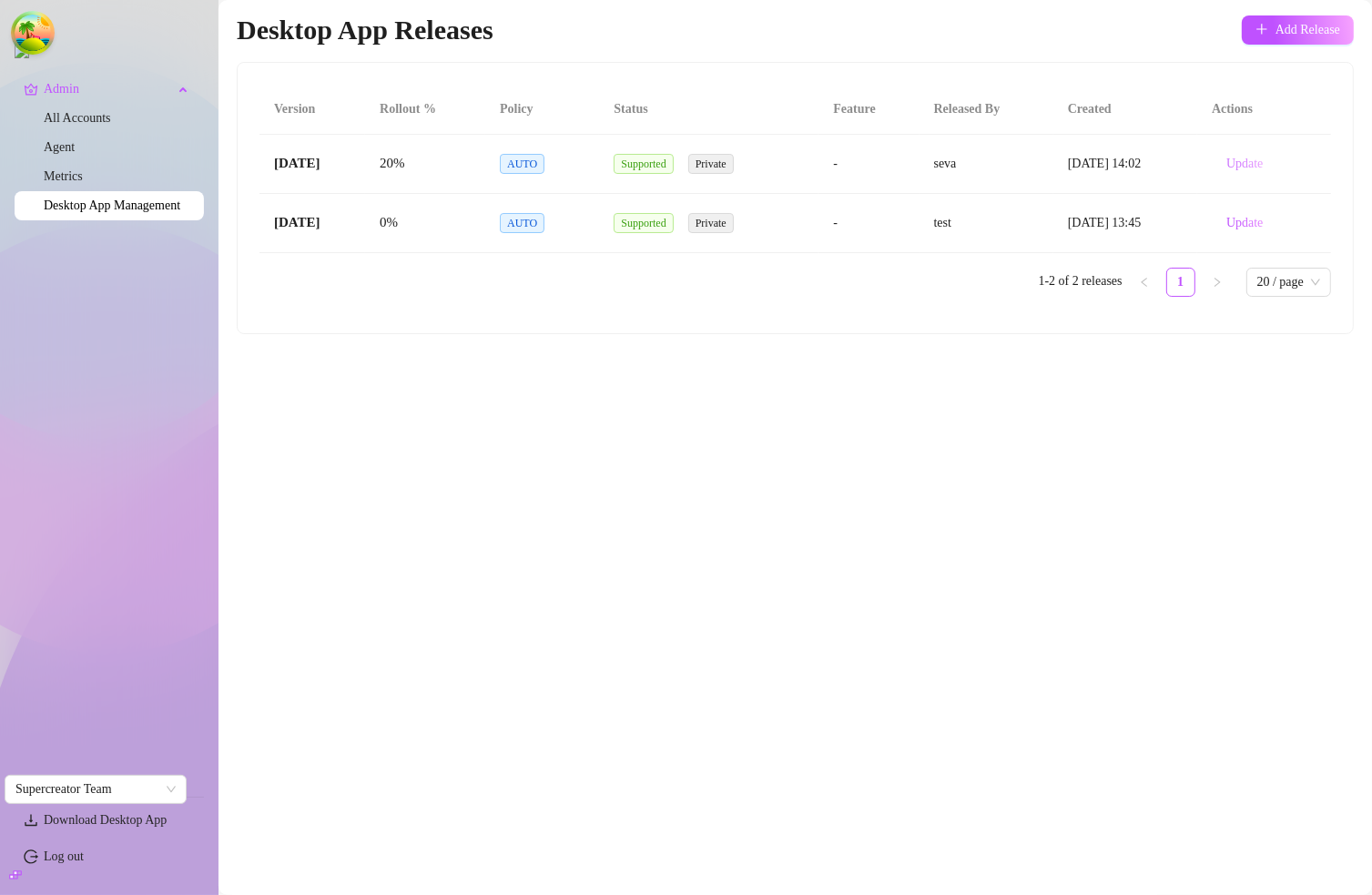
click at [1247, 159] on span "Update" at bounding box center [1244, 163] width 37 height 15
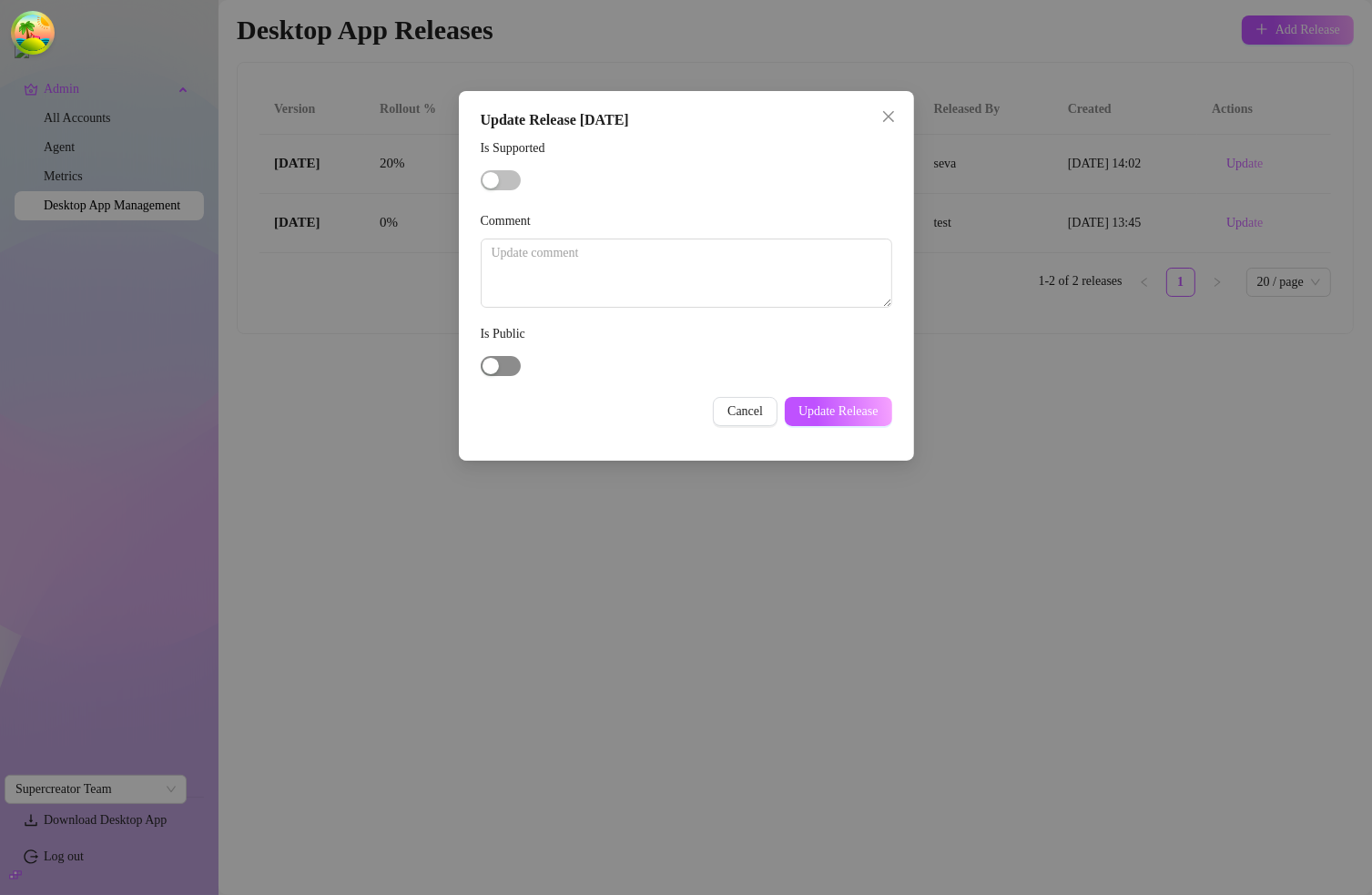
click at [515, 368] on span "button" at bounding box center [500, 366] width 40 height 20
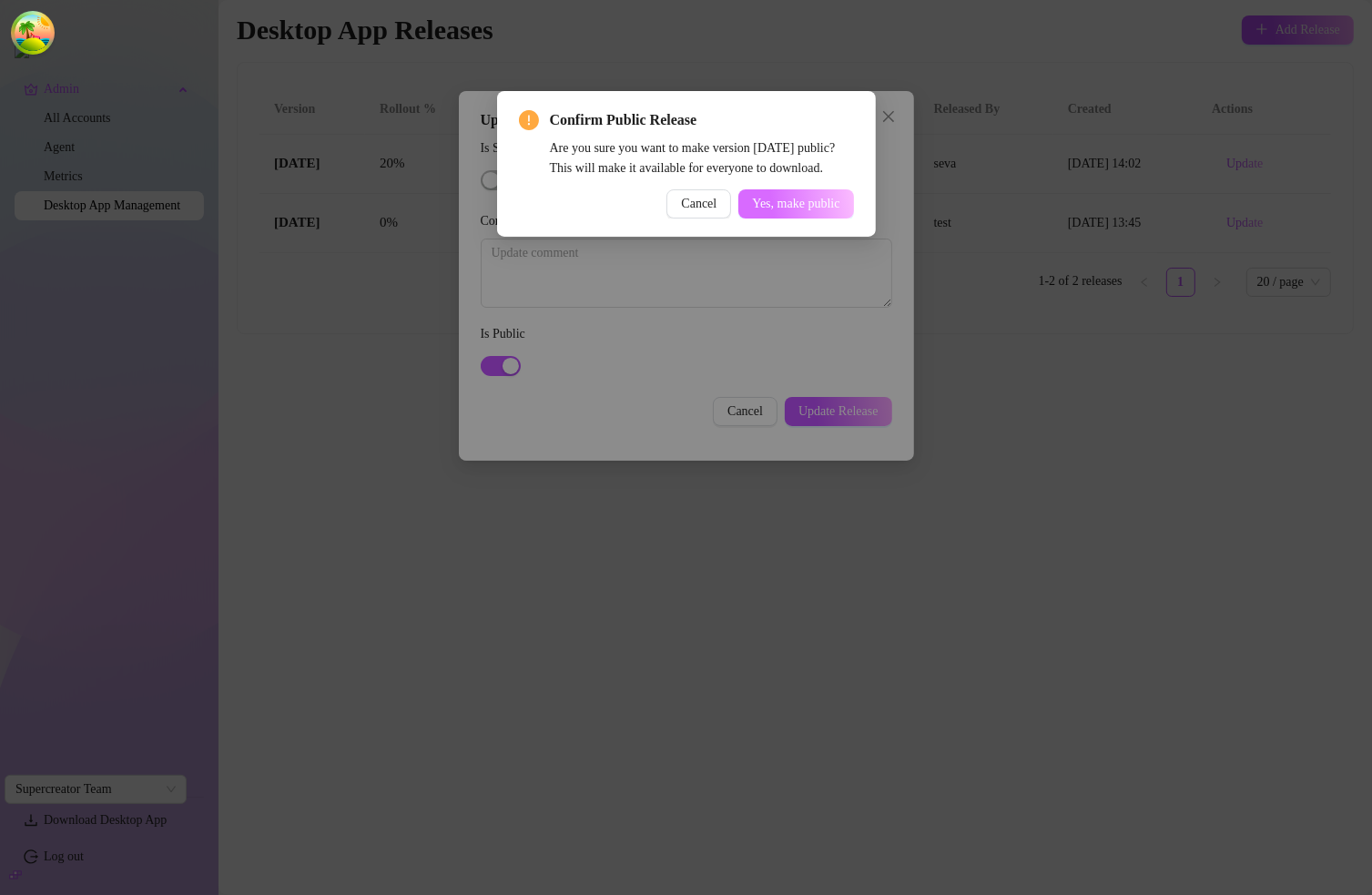
click at [738, 218] on button "Yes, make public" at bounding box center [795, 203] width 115 height 29
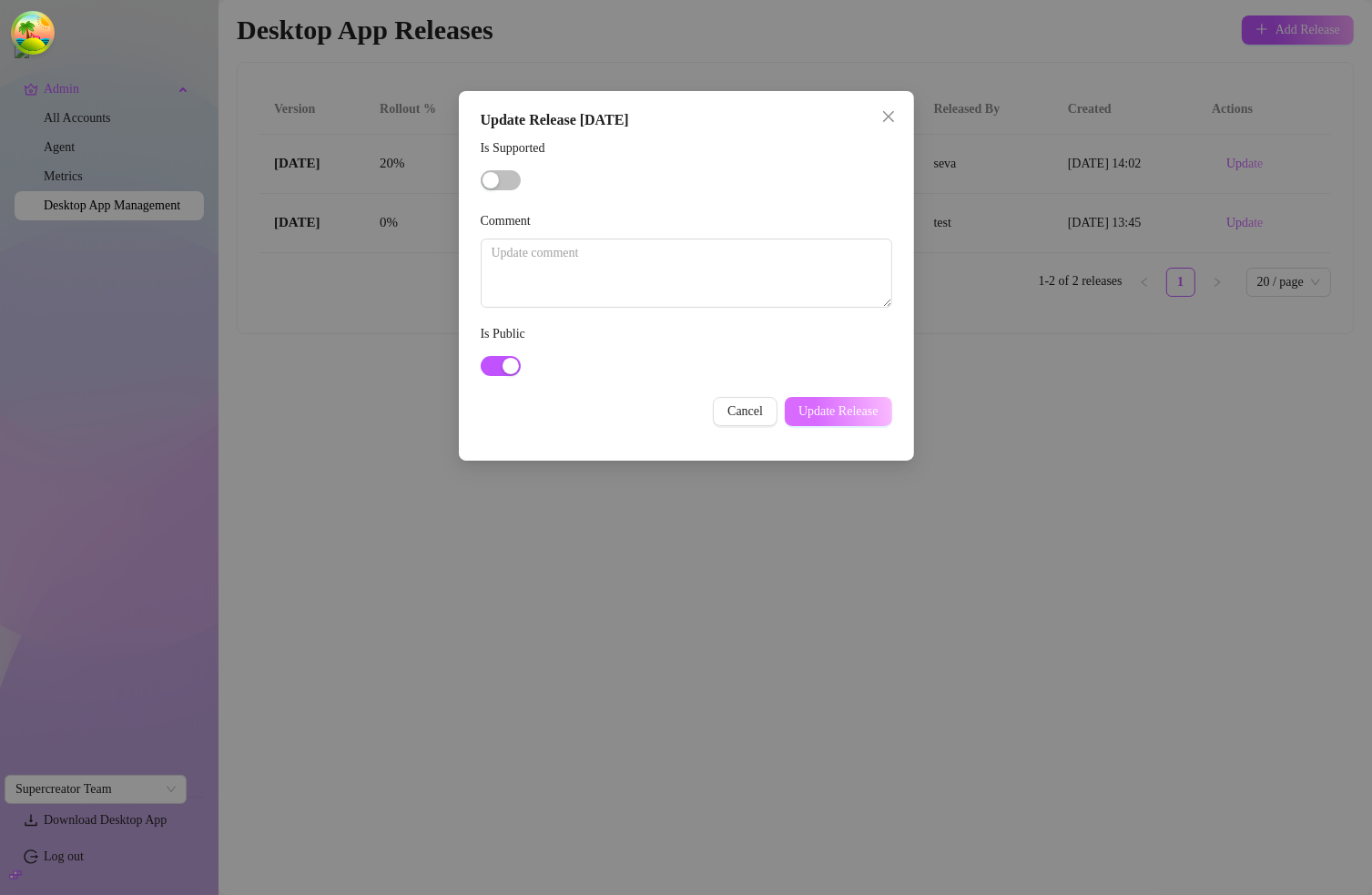
click at [852, 409] on span "Update Release" at bounding box center [838, 412] width 80 height 15
click at [889, 112] on icon "close" at bounding box center [889, 117] width 15 height 15
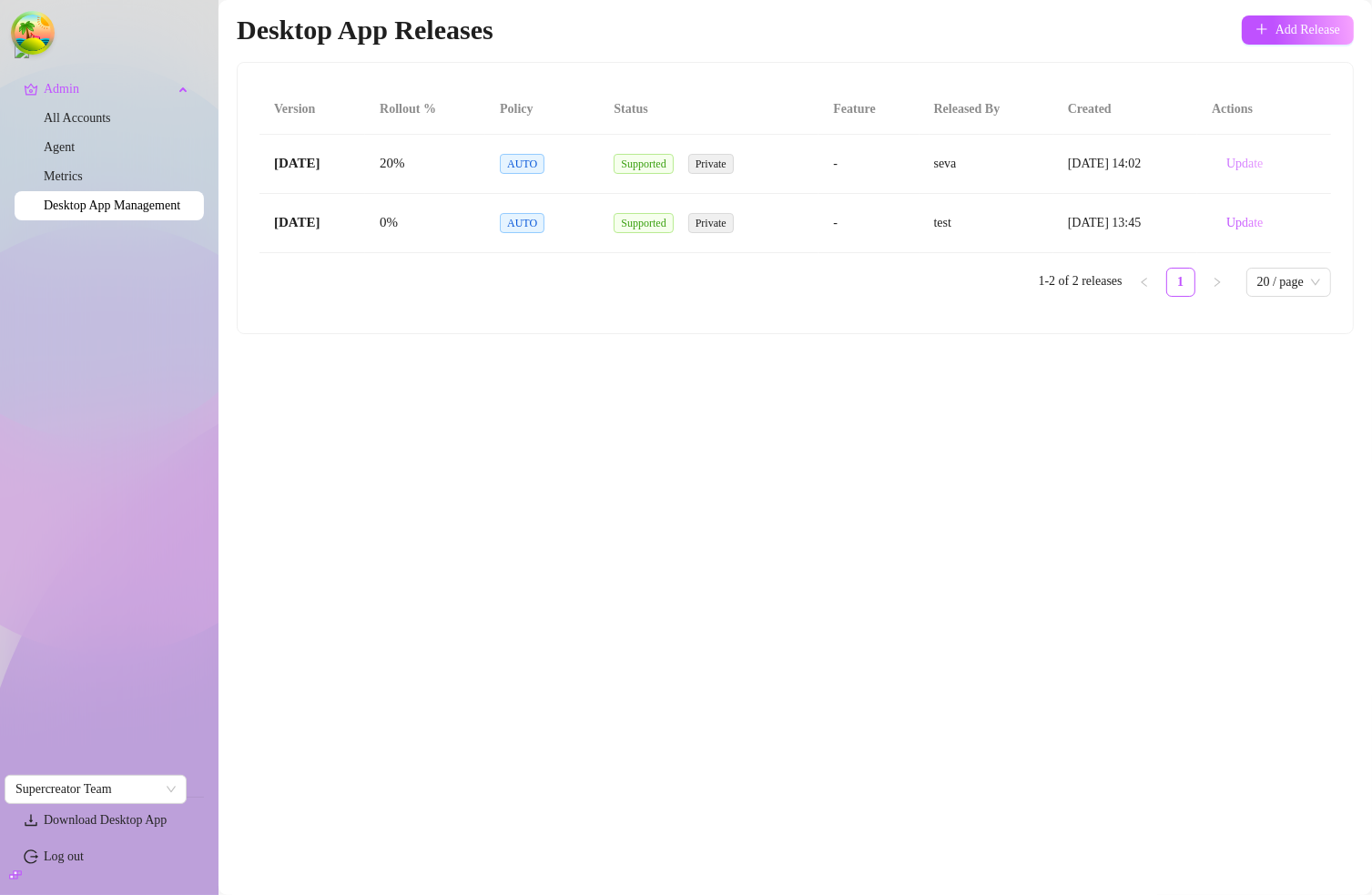
click at [1269, 163] on button "Update" at bounding box center [1244, 163] width 66 height 29
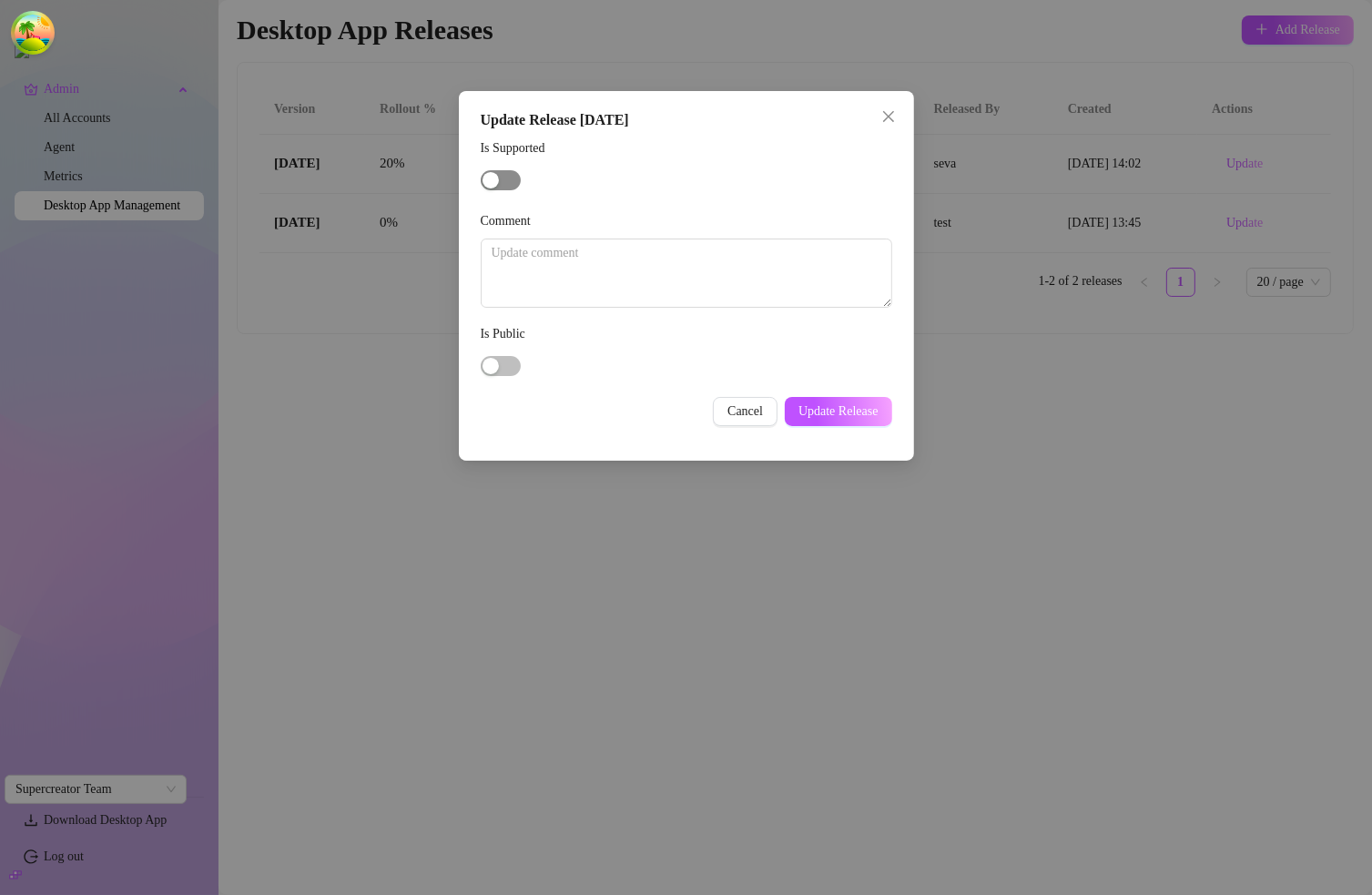
click at [501, 177] on span "button" at bounding box center [500, 180] width 40 height 20
click at [825, 418] on span "Update Release" at bounding box center [838, 412] width 80 height 15
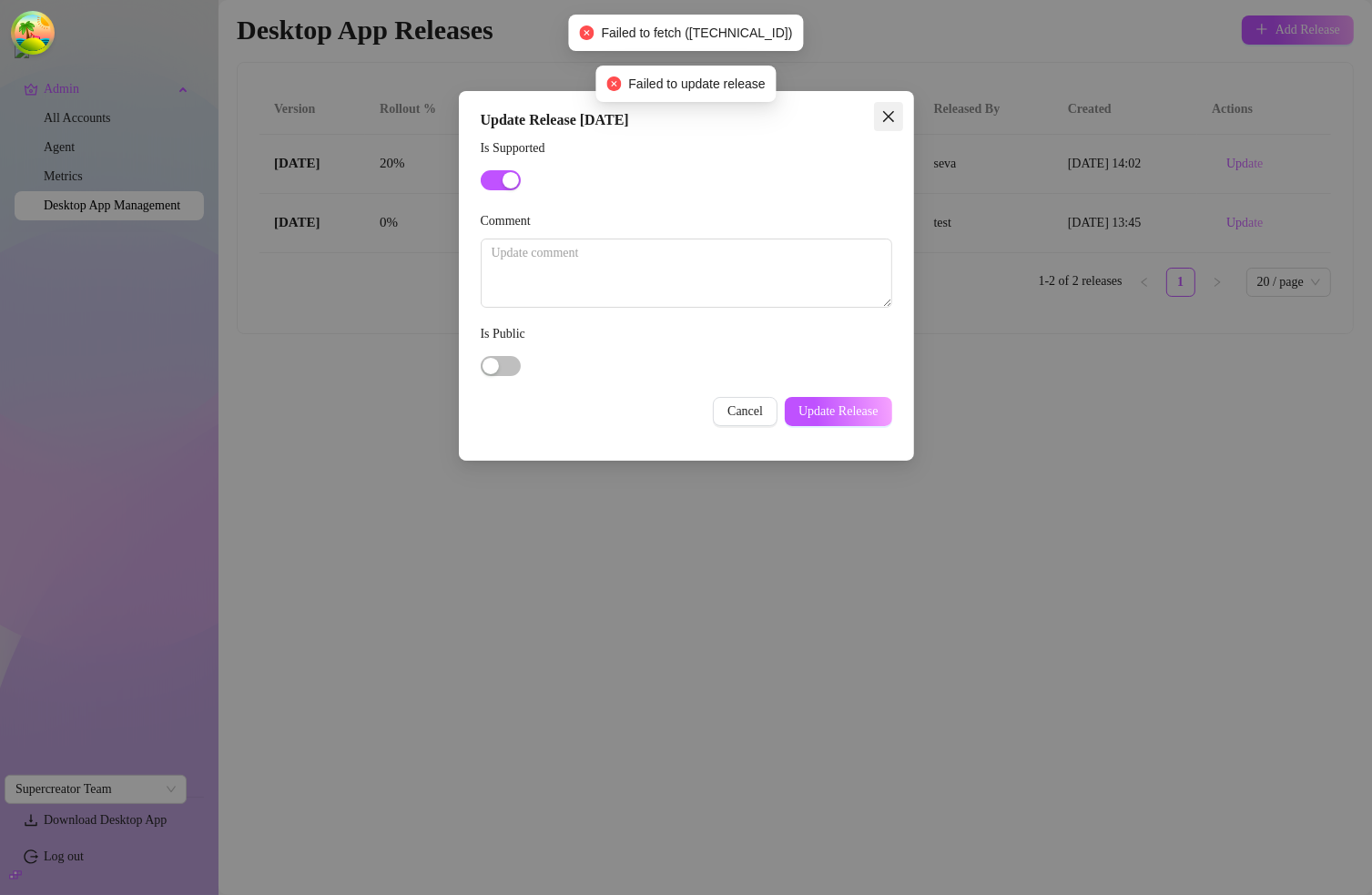
click at [890, 117] on icon "close" at bounding box center [889, 117] width 15 height 15
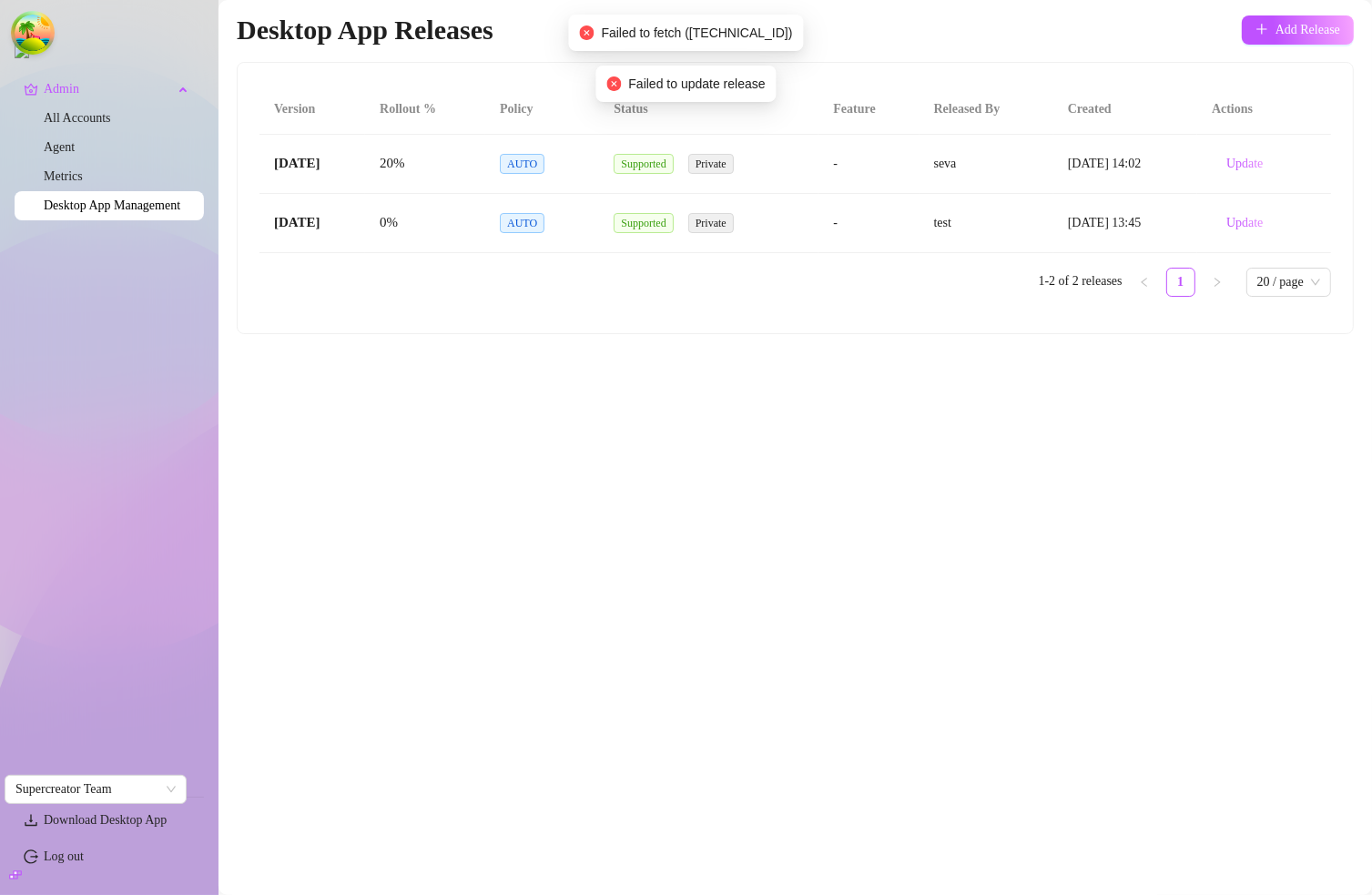
click at [1001, 412] on main "Desktop App Releases Add Release Version Rollout % Policy Status Feature Releas…" at bounding box center [795, 448] width 1154 height 895
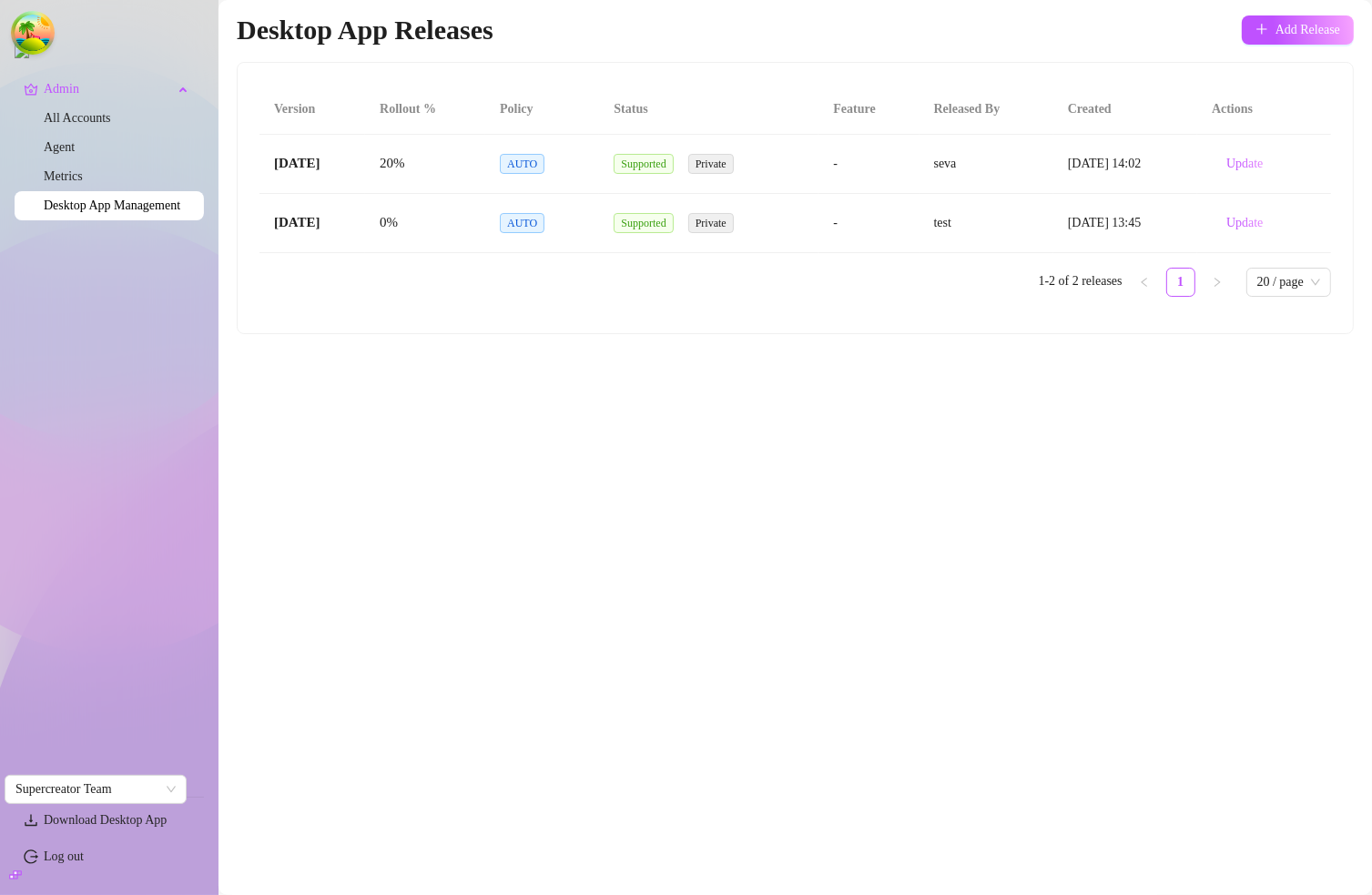
click at [1115, 415] on main "Desktop App Releases Add Release Version Rollout % Policy Status Feature Releas…" at bounding box center [795, 448] width 1154 height 895
click at [1241, 210] on button "Update" at bounding box center [1244, 222] width 66 height 29
click at [1254, 219] on span "Update" at bounding box center [1244, 223] width 37 height 15
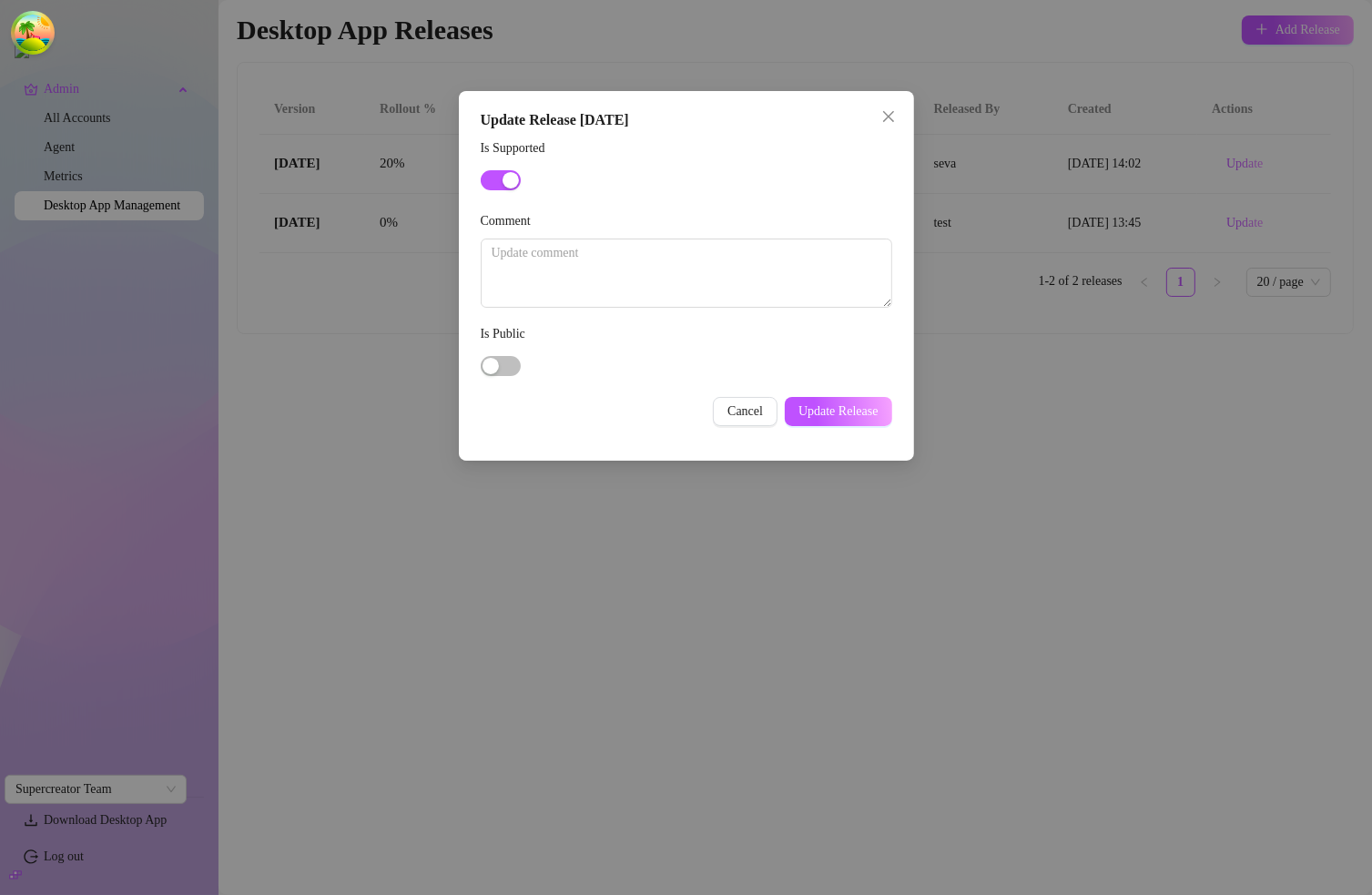
click at [889, 110] on icon "close" at bounding box center [889, 117] width 15 height 15
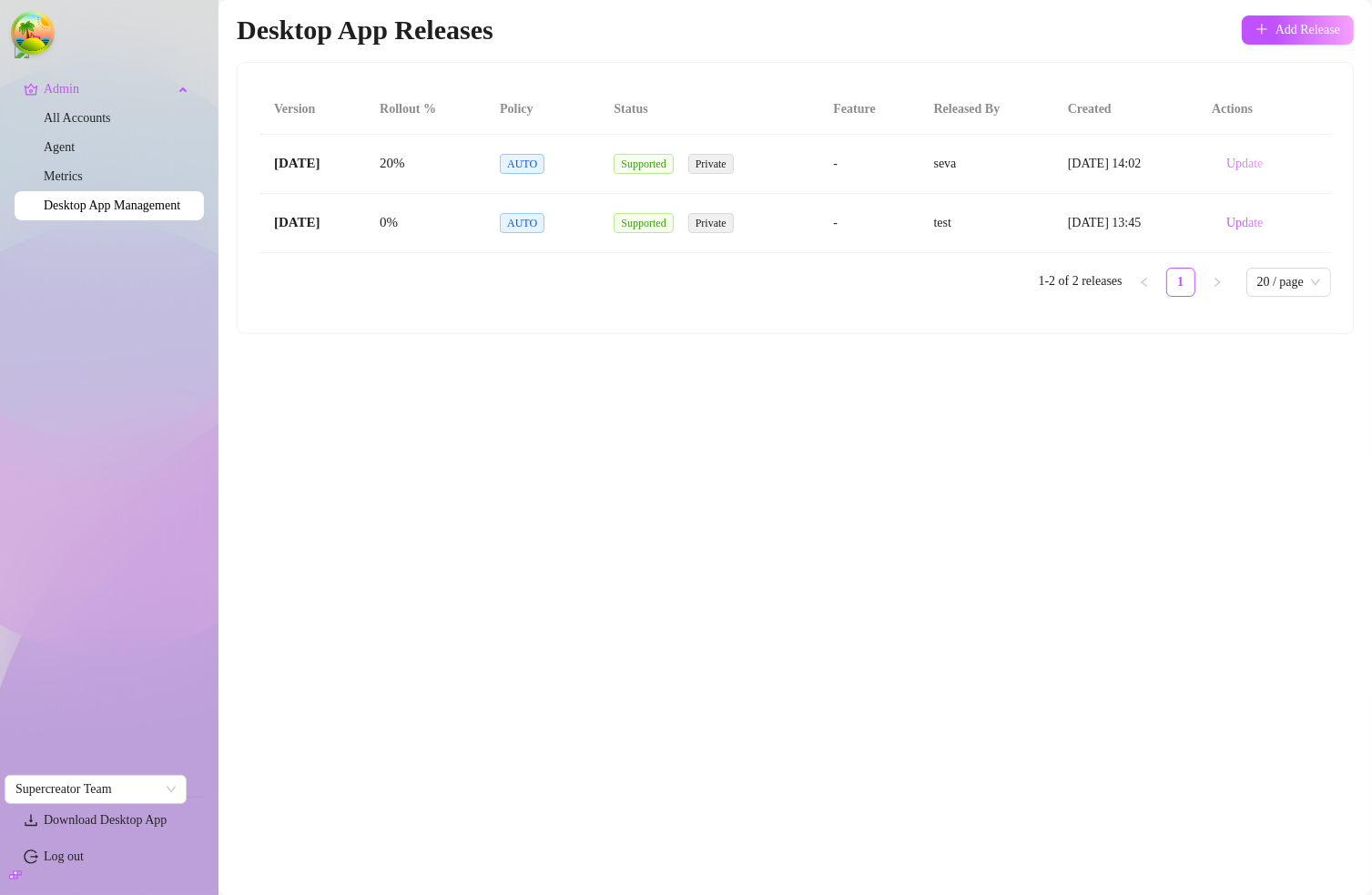
click at [1240, 163] on span "Update" at bounding box center [1244, 163] width 37 height 15
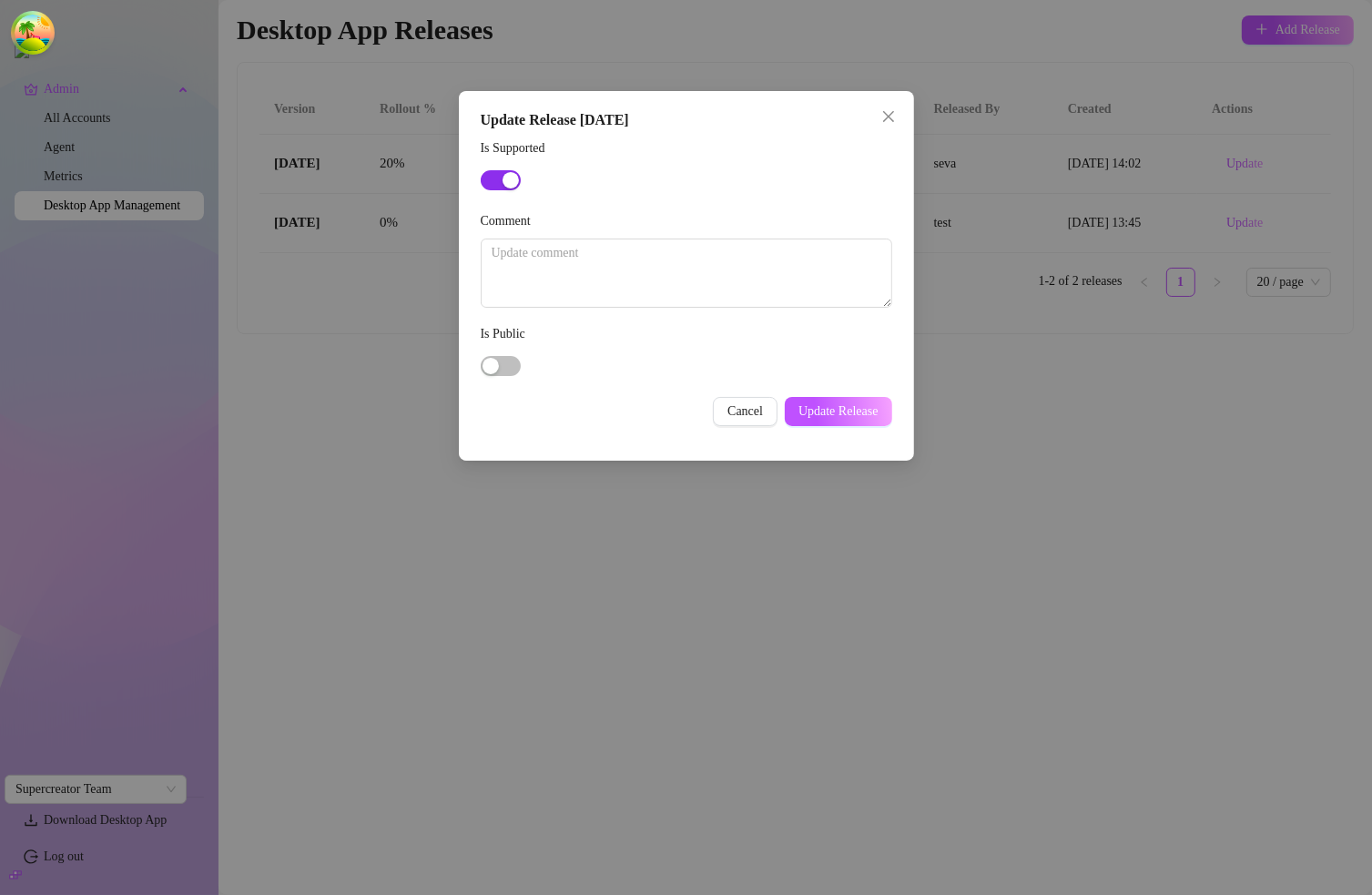
click at [512, 183] on div "button" at bounding box center [510, 180] width 16 height 16
click at [512, 151] on label "Is Supported" at bounding box center [519, 149] width 78 height 20
click at [512, 170] on button "Is Supported" at bounding box center [500, 180] width 40 height 20
click at [512, 151] on label "Is Supported" at bounding box center [519, 149] width 78 height 20
click at [512, 170] on button "Is Supported" at bounding box center [500, 180] width 40 height 20
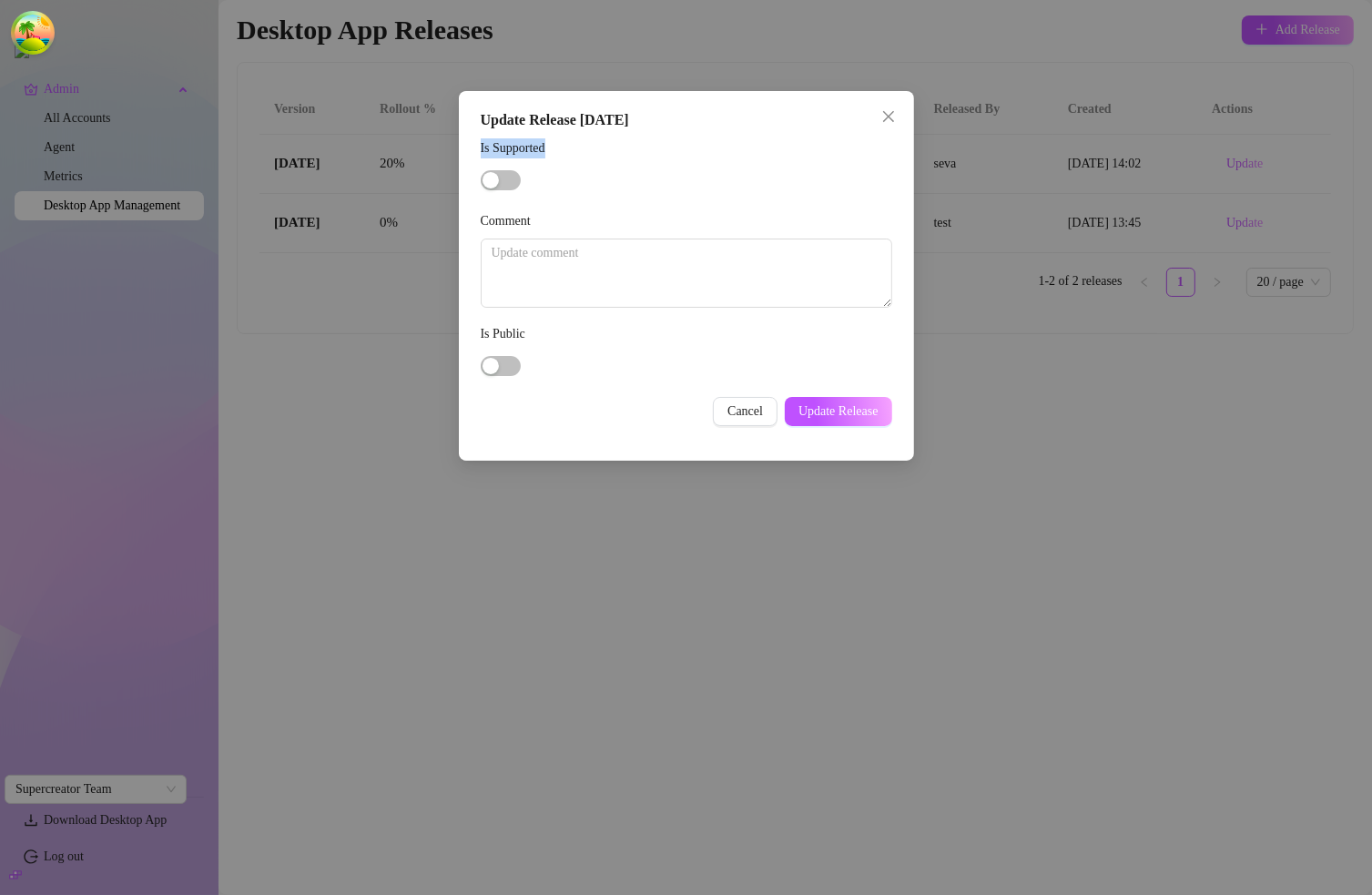
click at [512, 151] on label "Is Supported" at bounding box center [519, 149] width 78 height 20
click at [512, 170] on button "Is Supported" at bounding box center [500, 180] width 40 height 20
copy div "Is Supported"
click at [489, 177] on span "button" at bounding box center [500, 180] width 40 height 20
click at [489, 177] on div "button" at bounding box center [490, 180] width 16 height 16
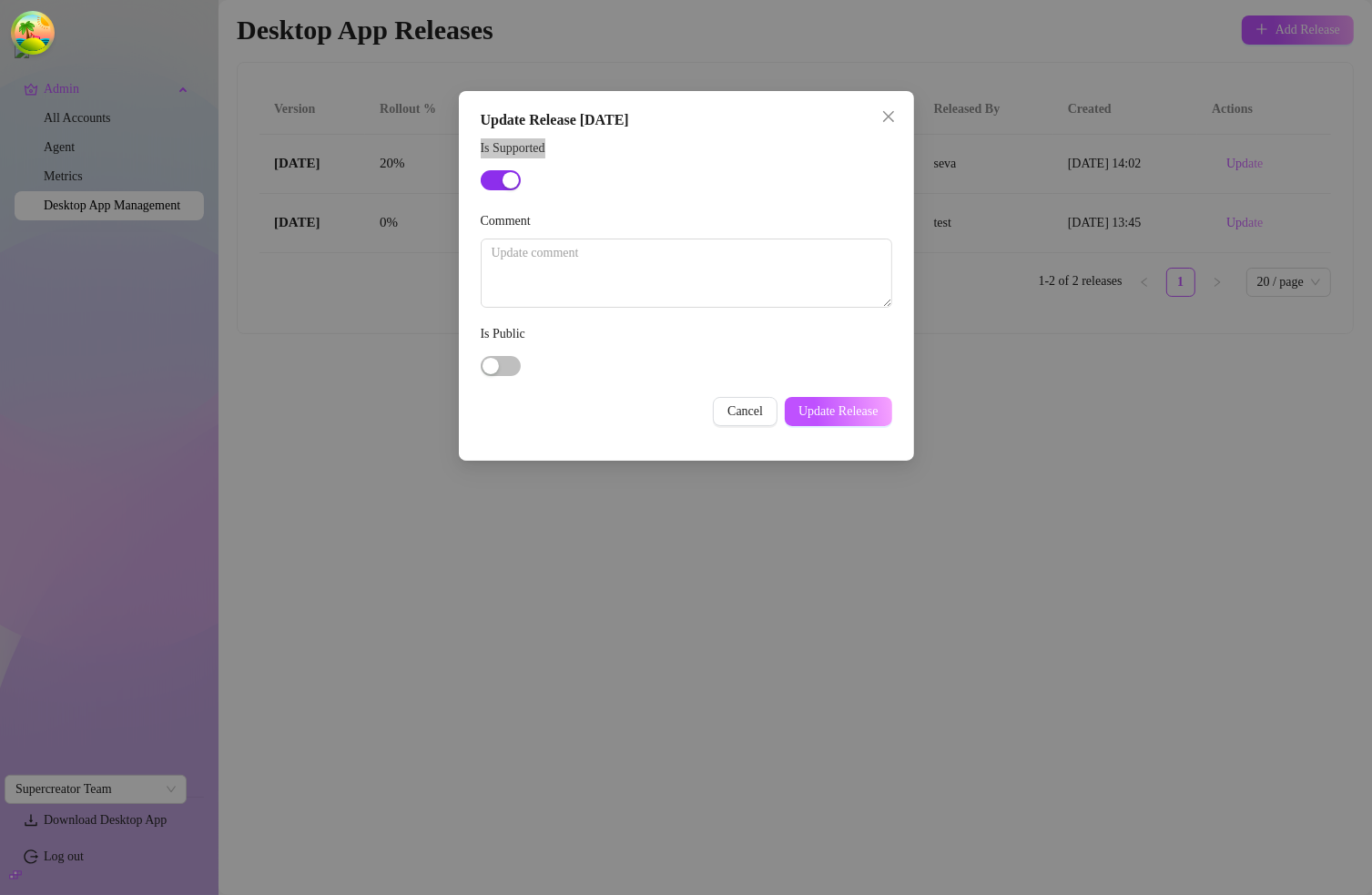
click at [502, 185] on div "button" at bounding box center [510, 180] width 16 height 16
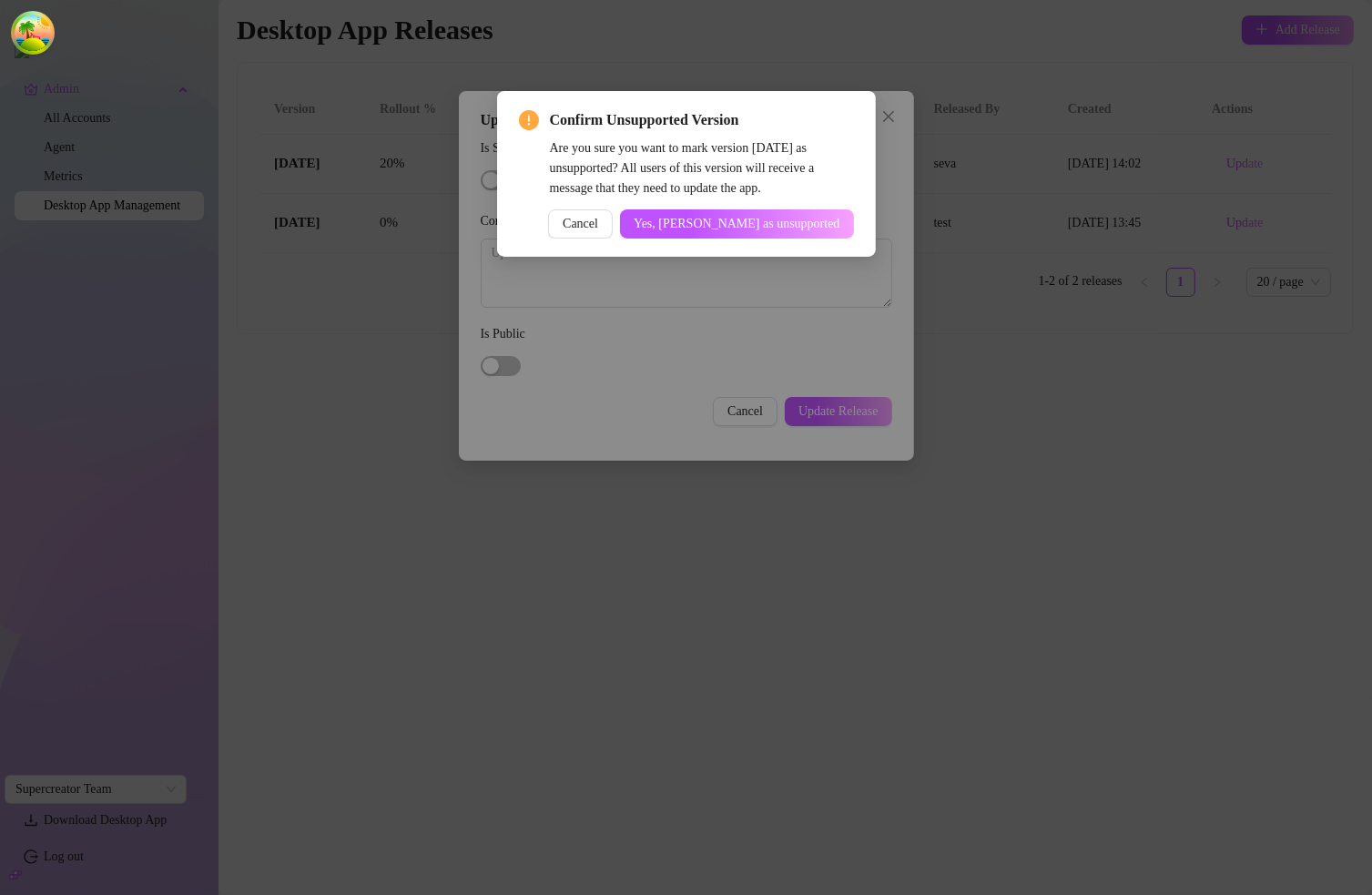
click at [883, 110] on div "Confirm Unsupported Version Are you sure you want to mark version [DATE] as uns…" at bounding box center [686, 448] width 1372 height 895
click at [598, 216] on span "Cancel" at bounding box center [581, 223] width 36 height 15
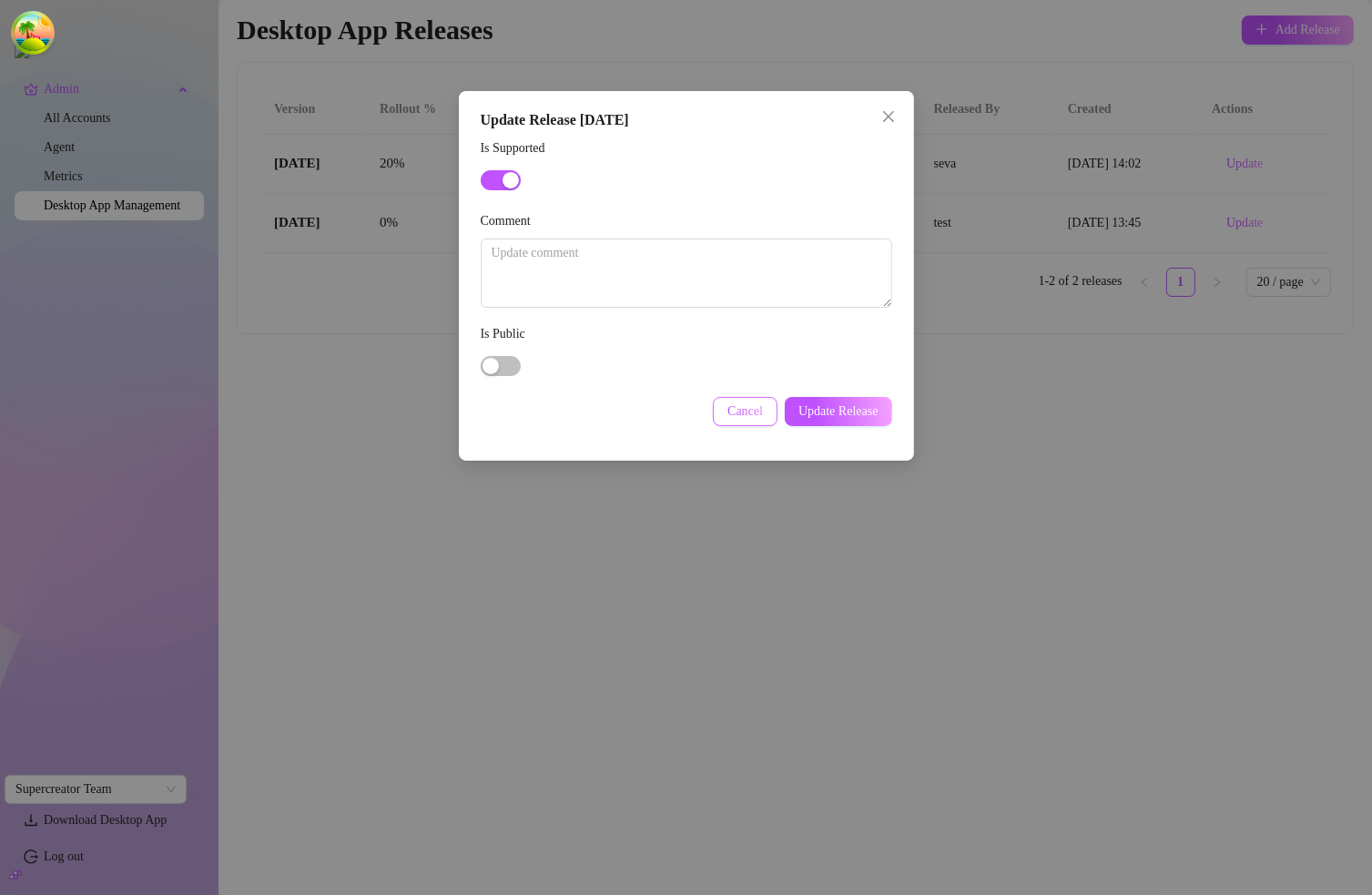
click at [752, 413] on span "Cancel" at bounding box center [745, 412] width 36 height 15
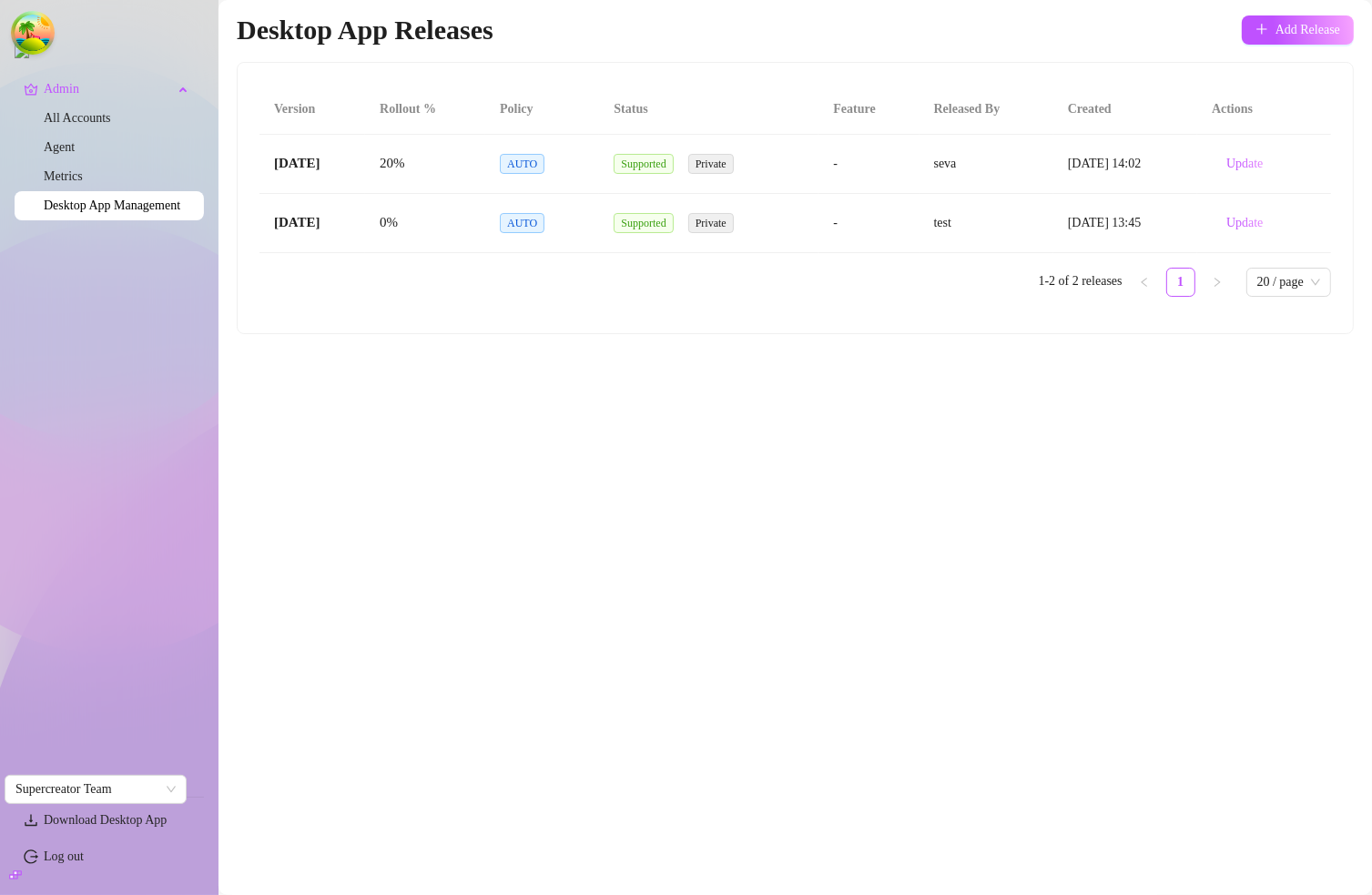
drag, startPoint x: 830, startPoint y: 604, endPoint x: 1090, endPoint y: 367, distance: 351.8
click at [834, 603] on main "Desktop App Releases Add Release Version Rollout % Policy Status Feature Releas…" at bounding box center [795, 448] width 1154 height 895
click at [1096, 415] on main "Desktop App Releases Add Release Version Rollout % Policy Status Feature Releas…" at bounding box center [795, 448] width 1154 height 895
click at [1252, 163] on span "Update" at bounding box center [1244, 163] width 37 height 15
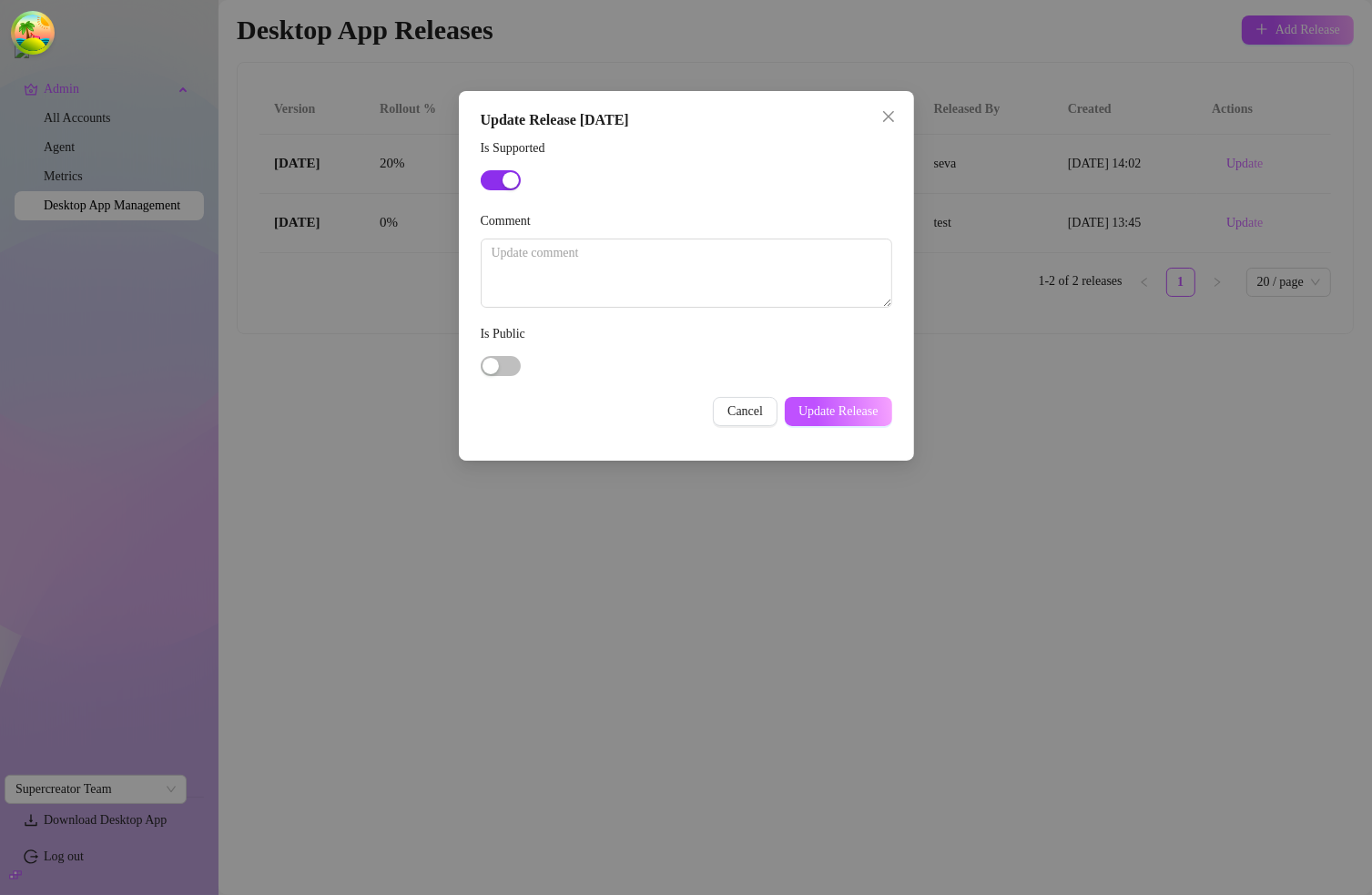
click at [498, 179] on span "button" at bounding box center [500, 180] width 40 height 20
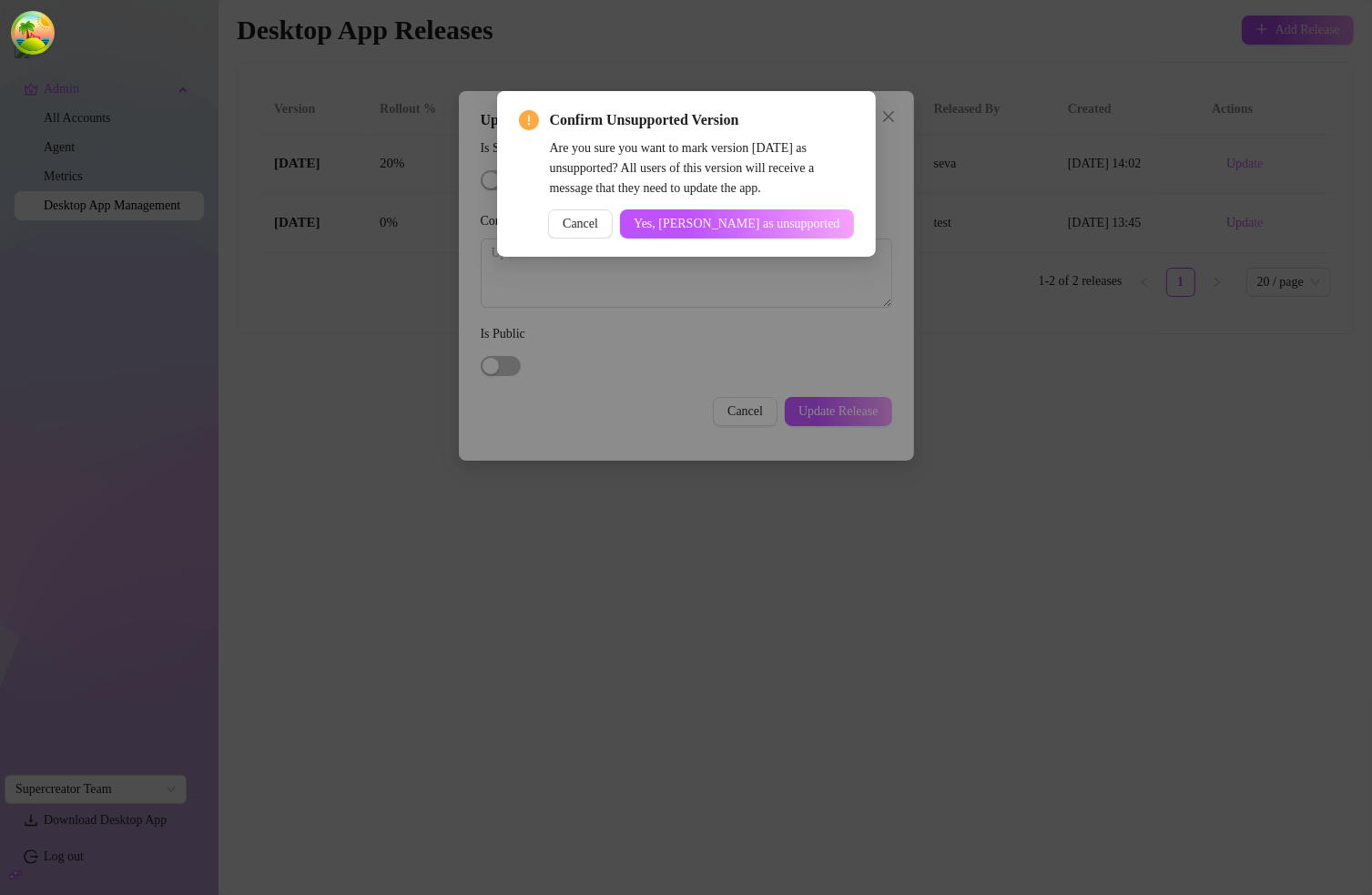
click at [716, 228] on span "Yes, [PERSON_NAME] as unsupported" at bounding box center [736, 223] width 206 height 15
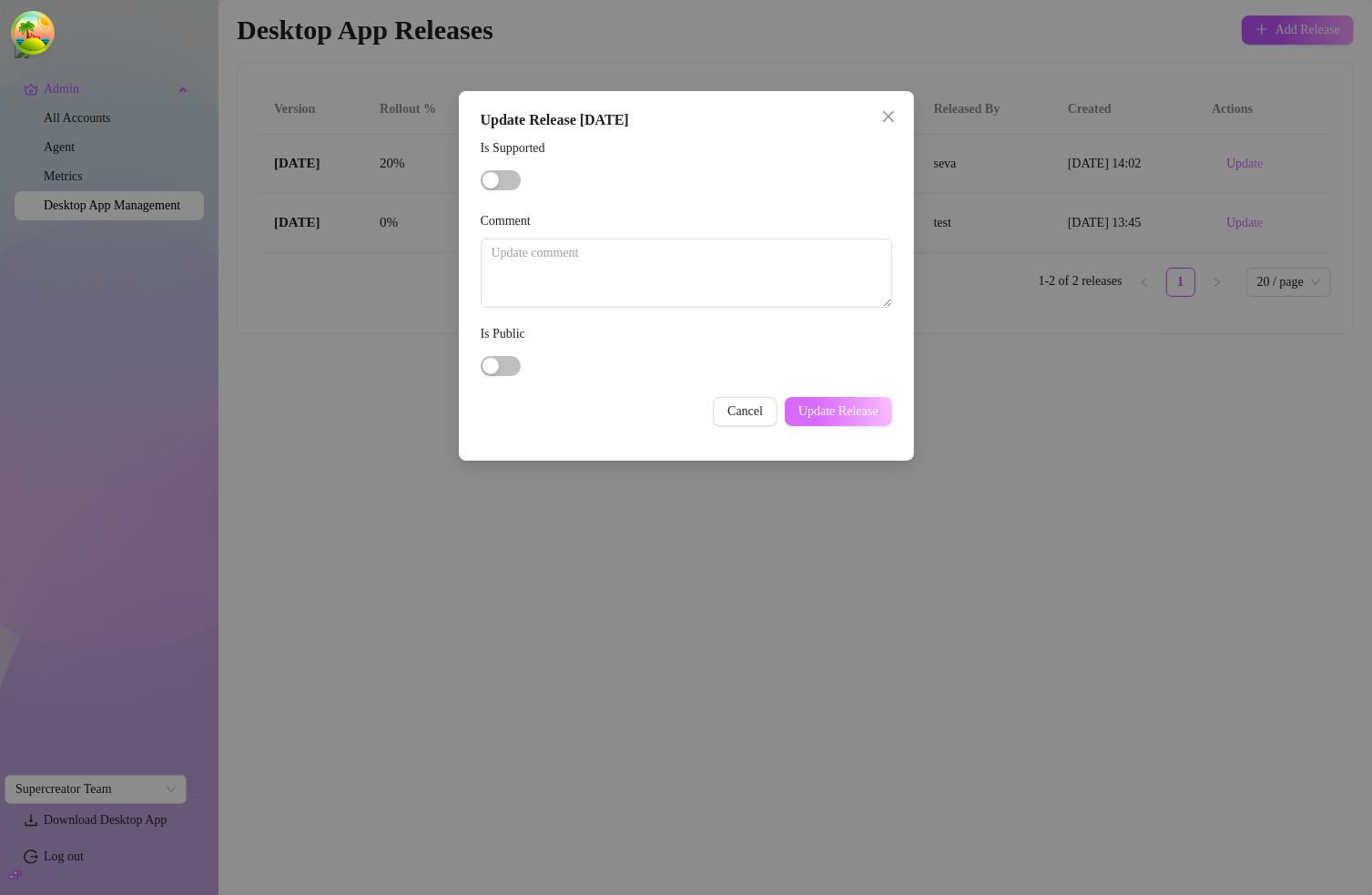
click at [849, 414] on span "Update Release" at bounding box center [838, 412] width 80 height 15
